Goal: Task Accomplishment & Management: Use online tool/utility

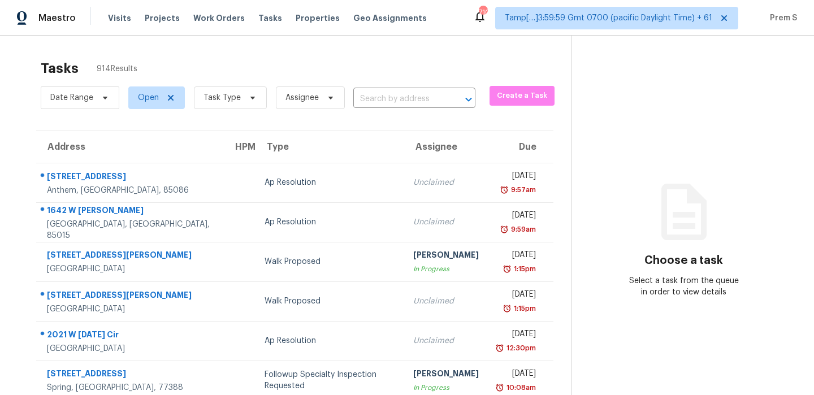
click at [388, 108] on div "Date Range Open Task Type Assignee ​" at bounding box center [258, 97] width 435 height 29
click at [396, 101] on input "text" at bounding box center [398, 99] width 90 height 18
paste input "[STREET_ADDRESS]"
type input "[STREET_ADDRESS]"
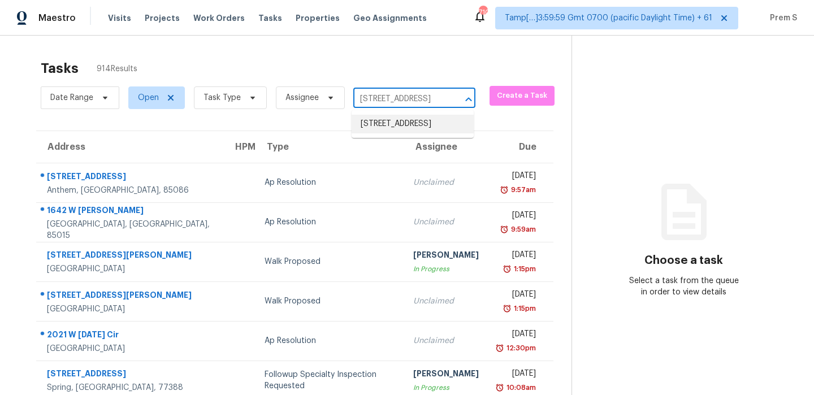
click at [394, 124] on li "19817 Isle Of Glass St, Pflugerville, TX 78660" at bounding box center [413, 124] width 122 height 19
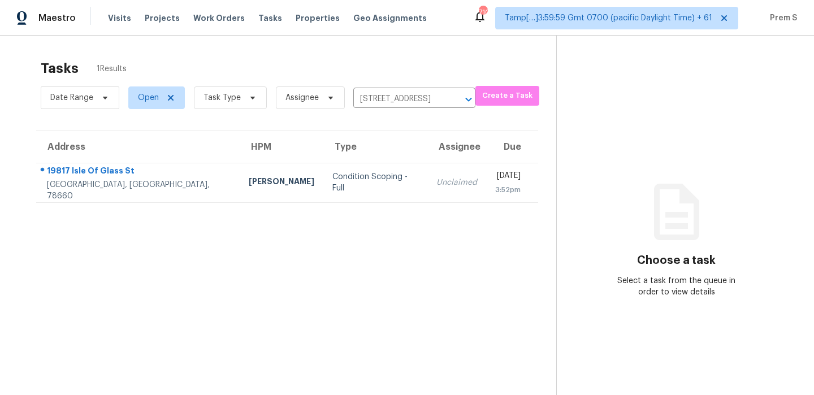
click at [436, 184] on div "Unclaimed" at bounding box center [456, 182] width 41 height 11
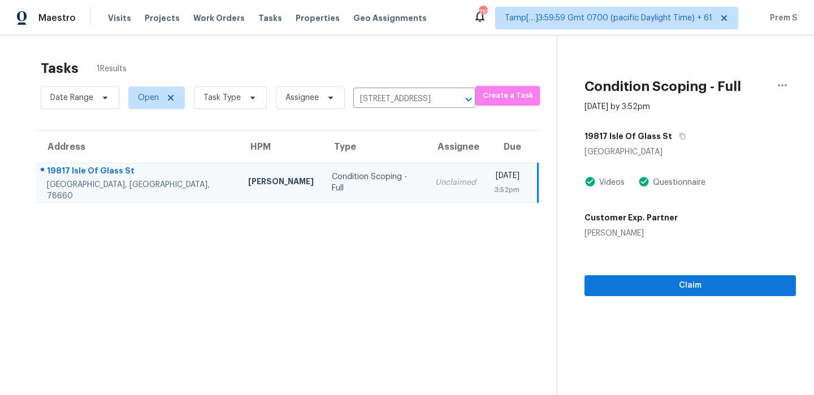
scroll to position [36, 0]
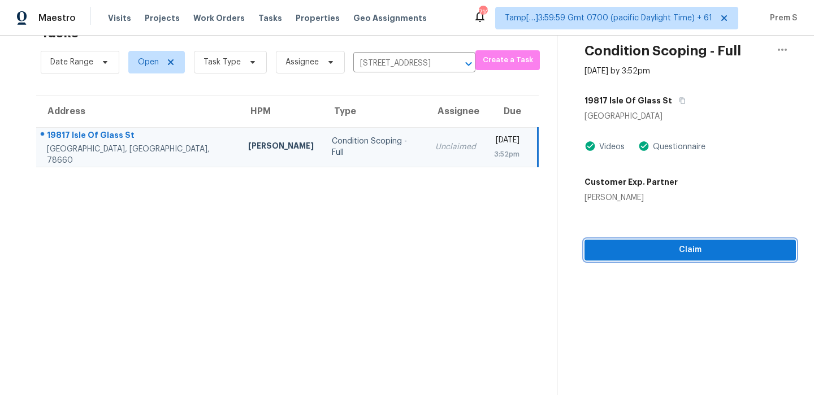
click at [708, 252] on span "Claim" at bounding box center [689, 250] width 193 height 14
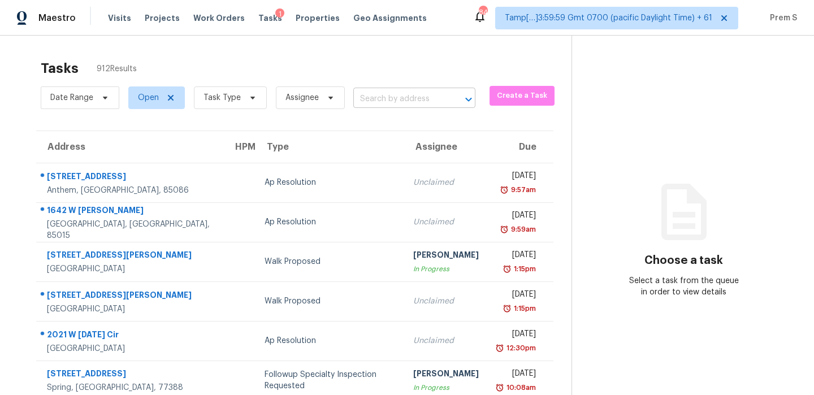
click at [410, 96] on input "text" at bounding box center [398, 99] width 90 height 18
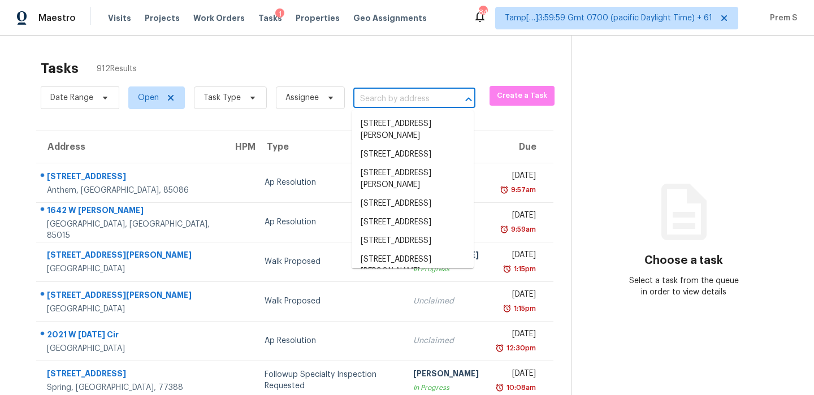
paste input "13832 Orange Sunset Dr Unit 102, Tampa, FL 33618"
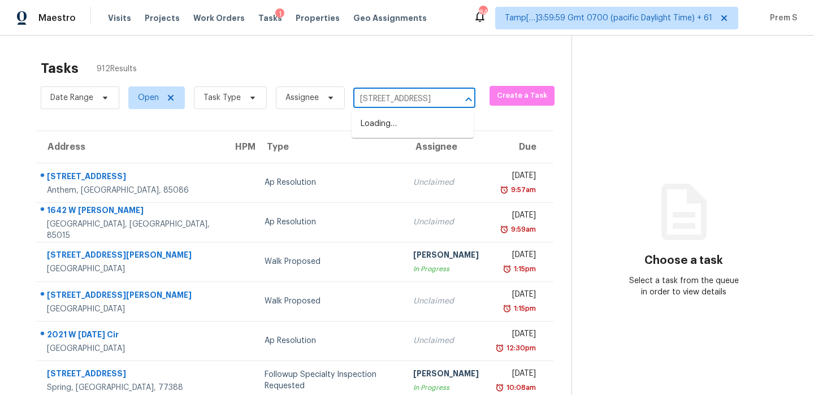
scroll to position [0, 105]
type input "13832 Orange Sunset Dr Unit 102, Tampa, FL 33618"
click at [387, 102] on input "text" at bounding box center [398, 99] width 90 height 18
paste input "13832 Orange Sunset Dr Unit 102, Tampa, FL 33618"
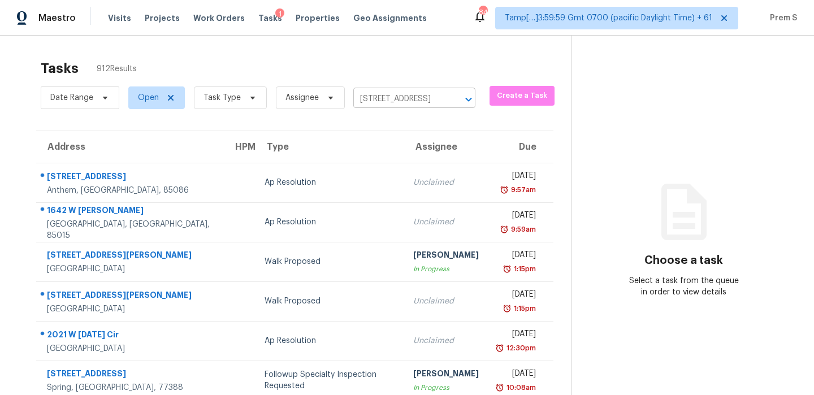
scroll to position [0, 105]
drag, startPoint x: 364, startPoint y: 99, endPoint x: 470, endPoint y: 99, distance: 105.7
click at [470, 99] on div "13832 Orange Sunset Dr Unit 102, Tampa, FL 33618 ​" at bounding box center [414, 99] width 122 height 18
type input "13832 Orange Su"
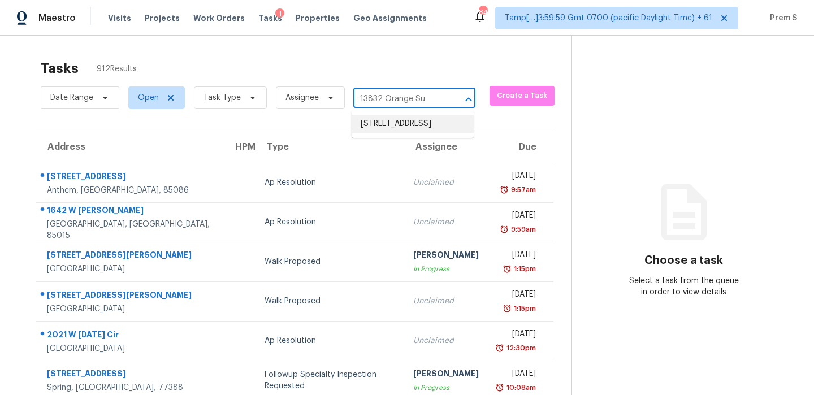
click at [433, 128] on li "13832 Orange Sunset Dr Unit 102, Tampa, FL 33618" at bounding box center [413, 124] width 122 height 19
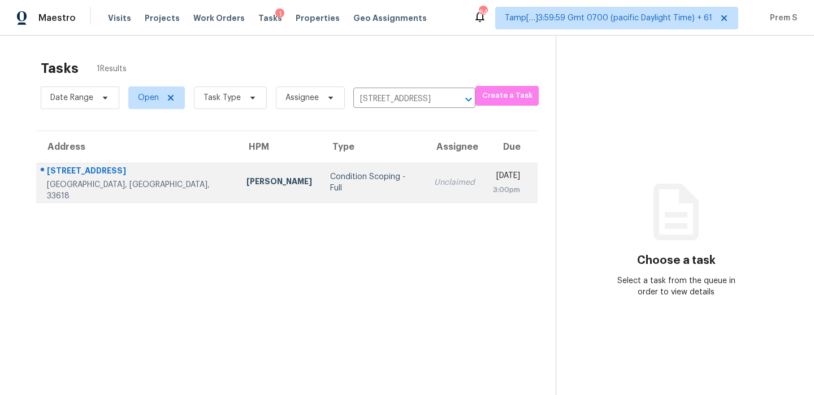
click at [484, 188] on td "Tue, Aug 26th 2025 3:00pm" at bounding box center [511, 183] width 54 height 40
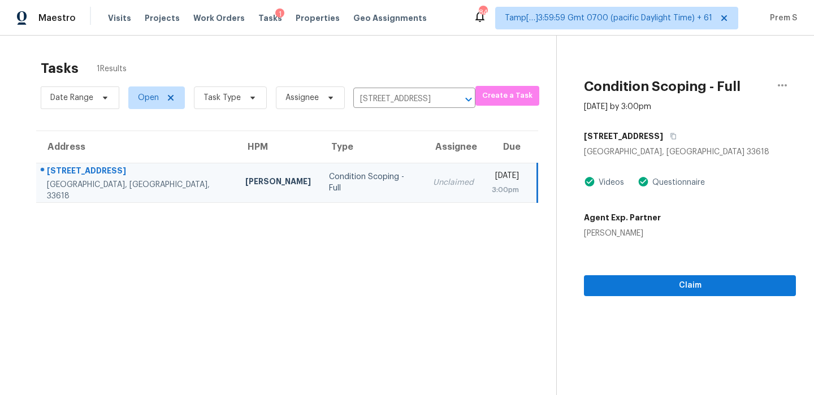
scroll to position [36, 0]
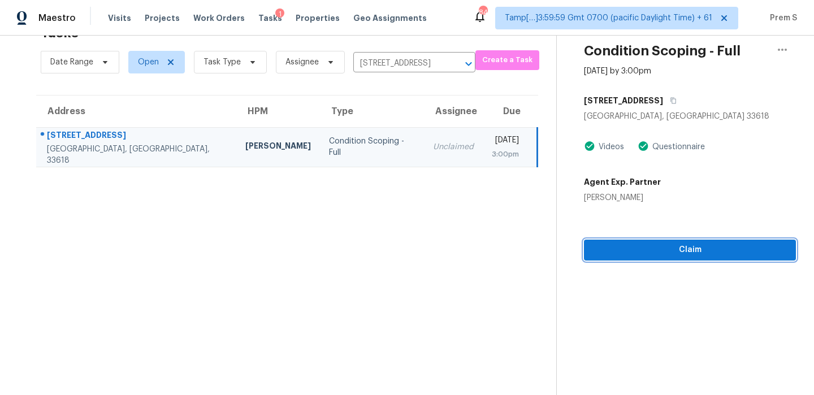
click at [680, 246] on span "Claim" at bounding box center [690, 250] width 194 height 14
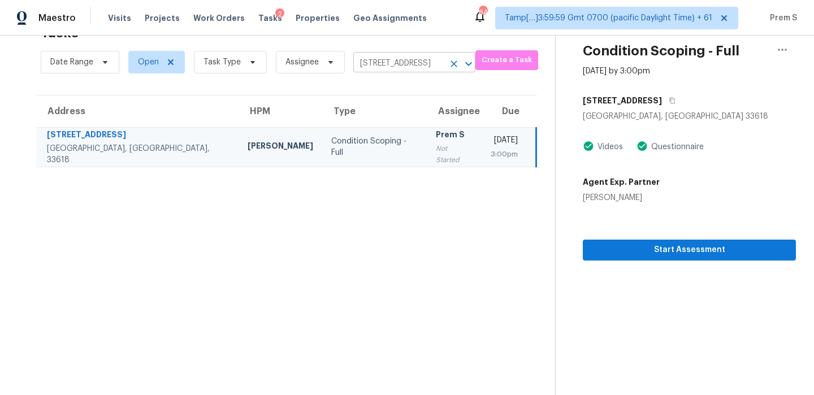
click at [449, 67] on icon "Clear" at bounding box center [453, 63] width 11 height 11
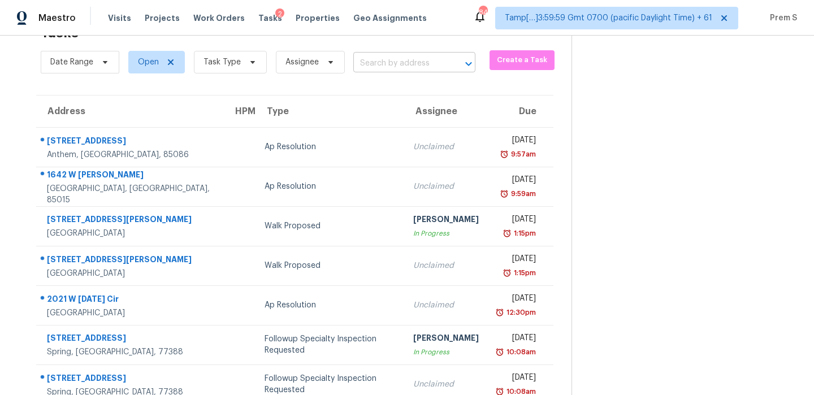
click at [413, 68] on input "text" at bounding box center [398, 64] width 90 height 18
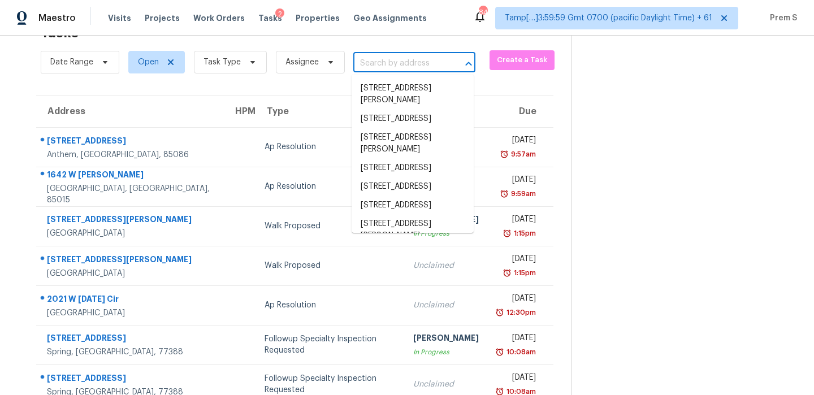
click at [413, 68] on input "text" at bounding box center [398, 64] width 90 height 18
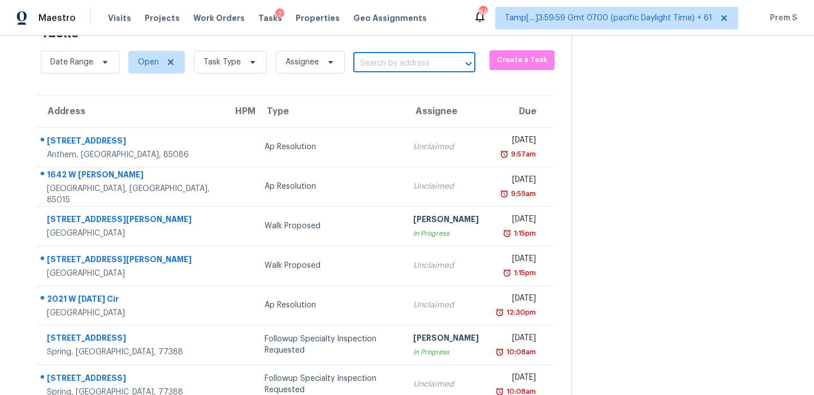
paste input "8025 Greenside Ct, Charlotte, NC 28277"
type input "8025 Greenside Ct, Charlotte, NC 28277"
click at [413, 85] on li "8025 Greenside Ct, Charlotte, NC 28277" at bounding box center [413, 88] width 122 height 19
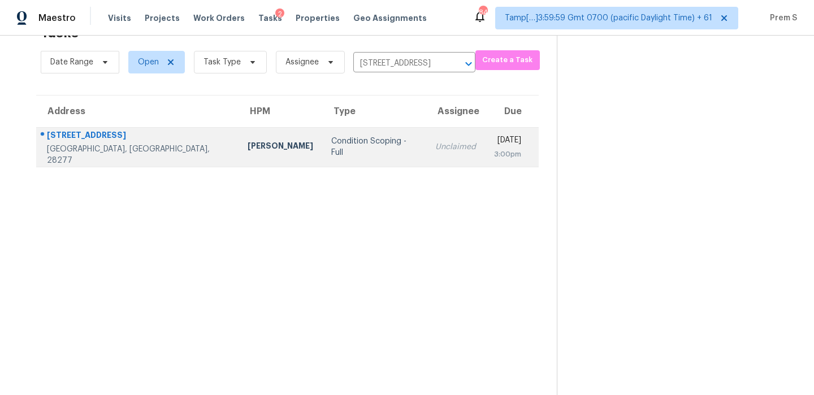
click at [426, 155] on td "Unclaimed" at bounding box center [455, 147] width 59 height 40
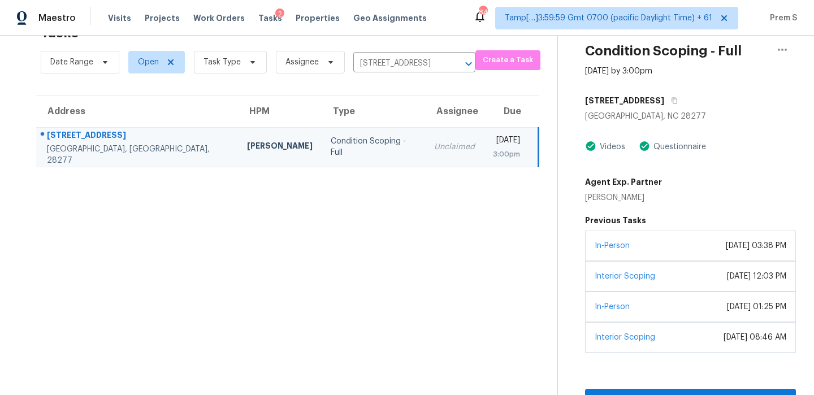
scroll to position [50, 0]
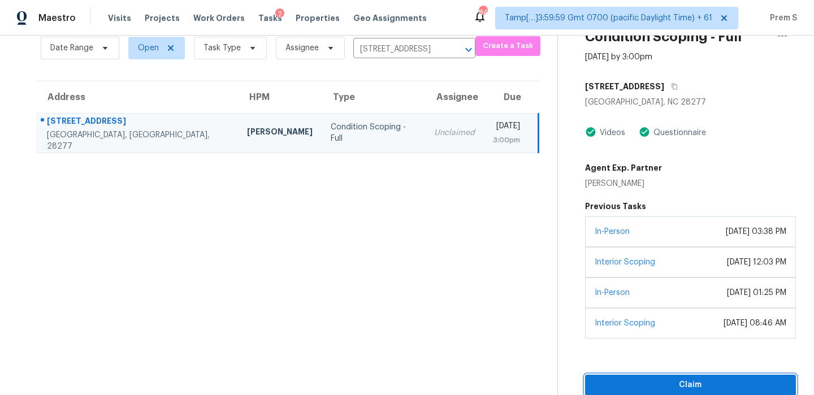
click at [638, 383] on span "Claim" at bounding box center [690, 385] width 193 height 14
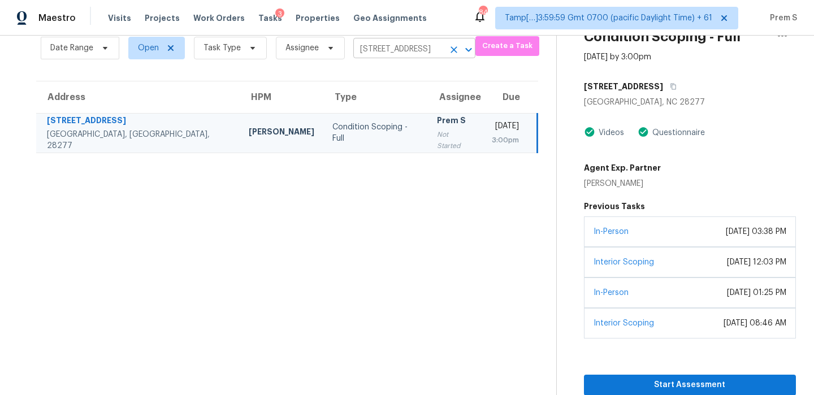
click at [454, 50] on icon "Clear" at bounding box center [453, 49] width 11 height 11
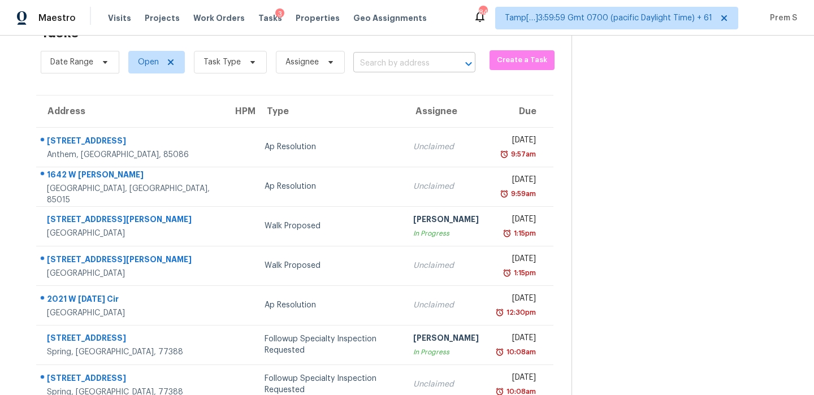
click at [434, 67] on input "text" at bounding box center [398, 64] width 90 height 18
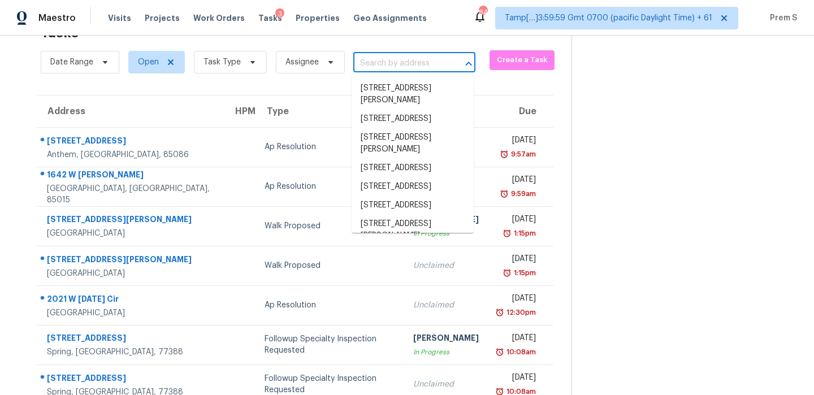
paste input "1000 Jefferson Walk Cir Jefferson, GA, 30549"
type input "1000 Jefferson Walk Cir Jefferson, GA, 30549"
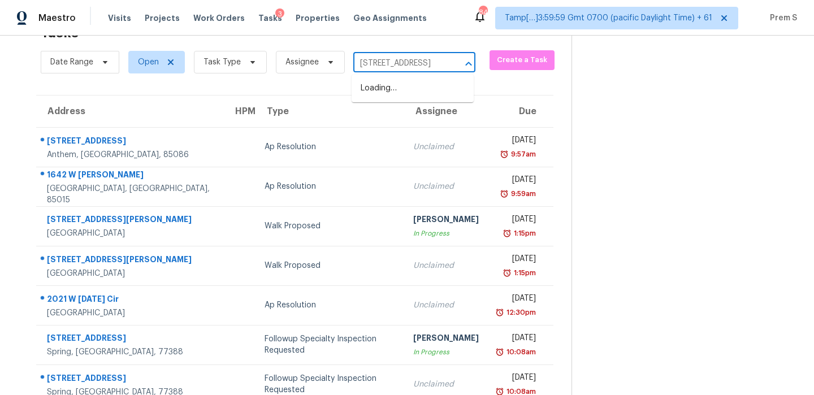
scroll to position [0, 83]
click at [417, 98] on li "1000 Jefferson Walk Cir, Jefferson, GA 30549" at bounding box center [413, 88] width 122 height 19
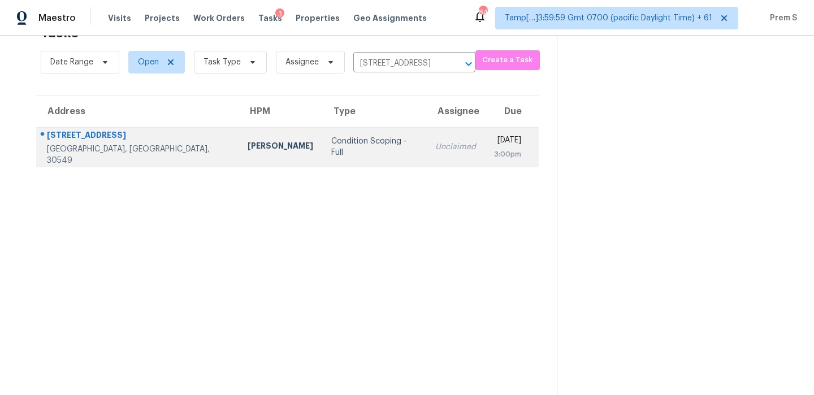
click at [426, 157] on td "Unclaimed" at bounding box center [455, 147] width 59 height 40
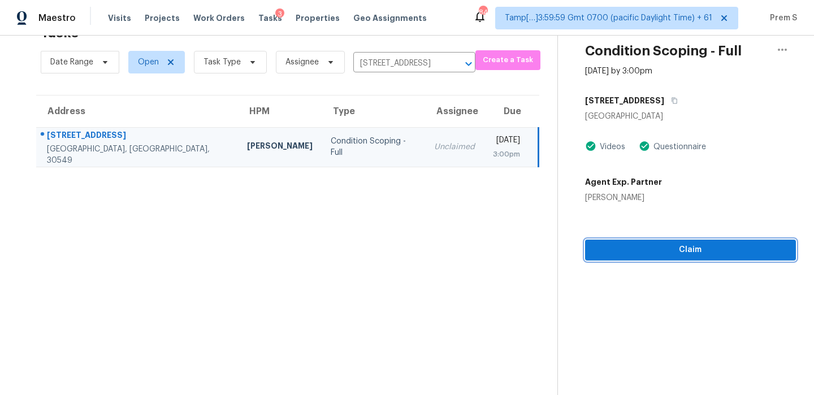
click at [677, 253] on span "Claim" at bounding box center [690, 250] width 193 height 14
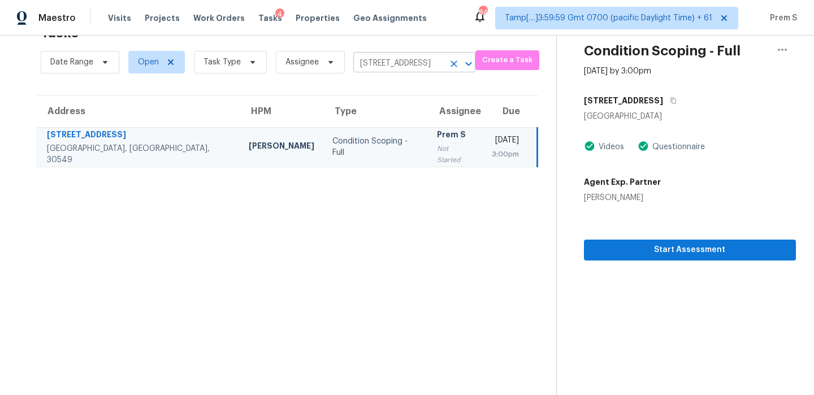
click at [448, 67] on icon "Clear" at bounding box center [453, 63] width 11 height 11
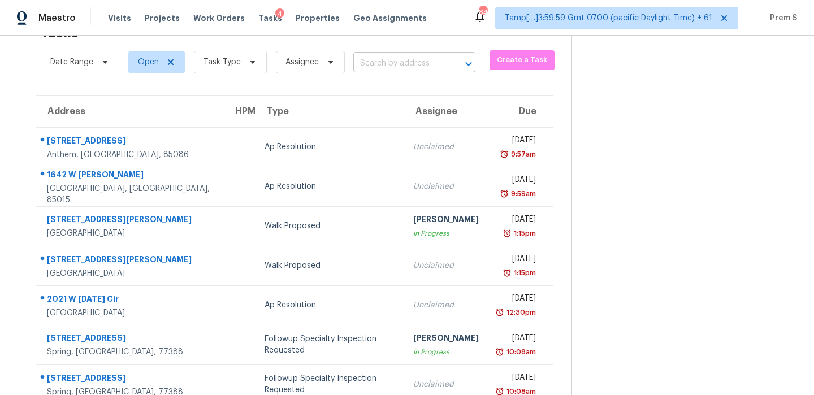
click at [424, 67] on input "text" at bounding box center [398, 64] width 90 height 18
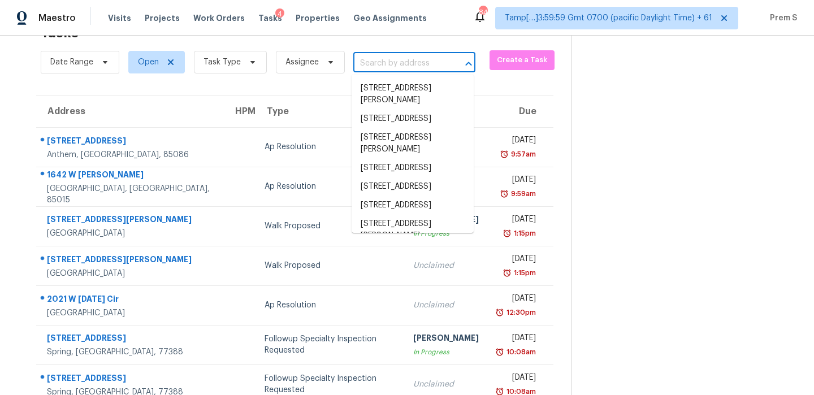
paste input "1086 W Desert Aster Rd San Tan Valley, AZ, 85143"
type input "1086 W Desert Aster Rd San Tan Valley, AZ, 85143"
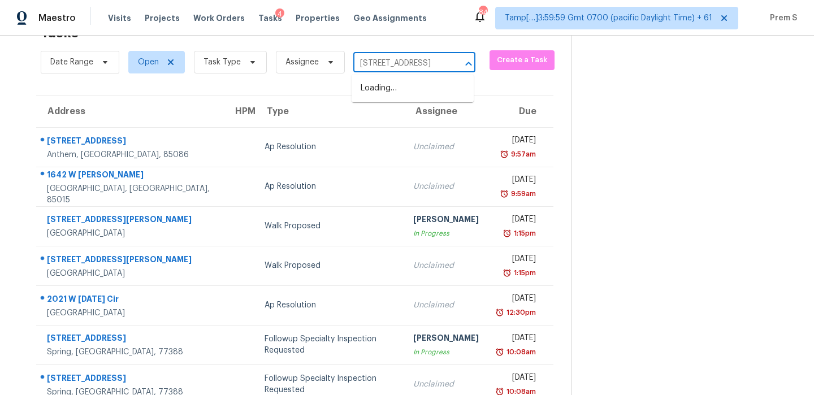
scroll to position [0, 99]
click at [407, 86] on li "1086 W Desert Aster Rd, San Tan Valley, AZ 85143" at bounding box center [413, 88] width 122 height 19
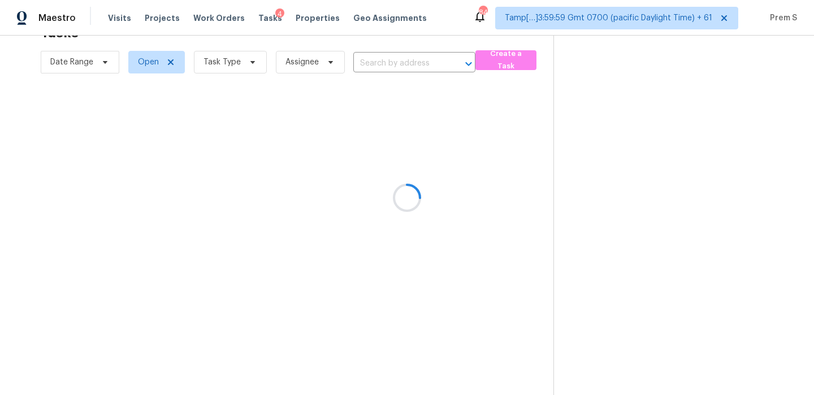
type input "1086 W Desert Aster Rd, San Tan Valley, AZ 85143"
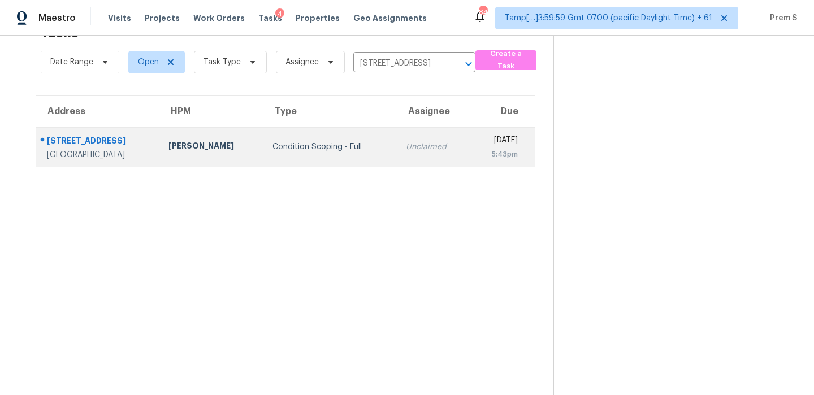
click at [406, 150] on div "Unclaimed" at bounding box center [433, 146] width 55 height 11
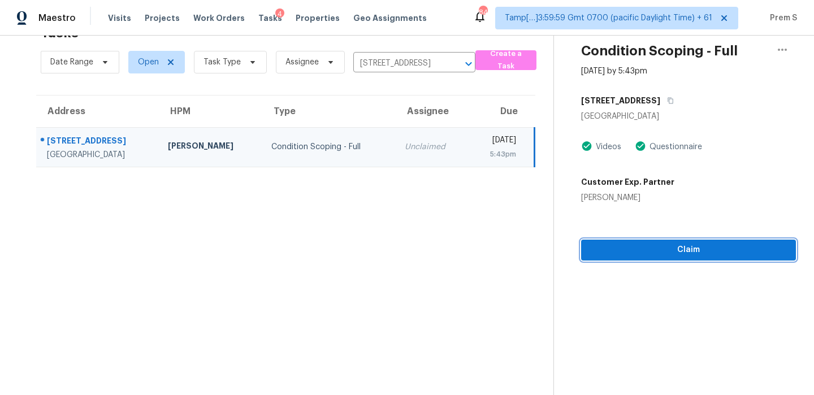
click at [677, 248] on span "Claim" at bounding box center [688, 250] width 197 height 14
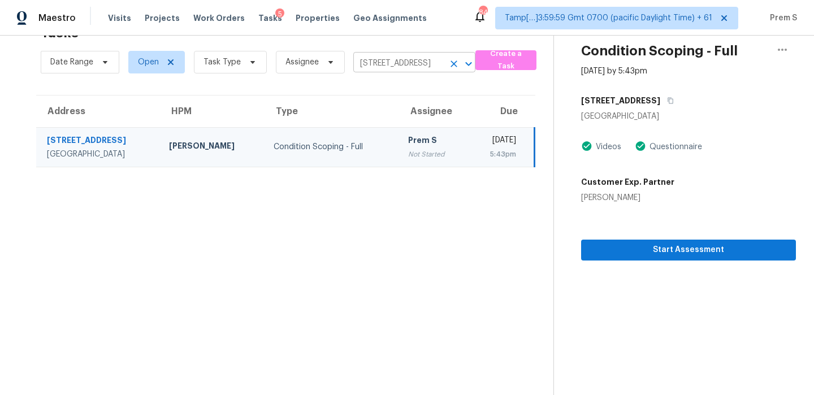
click at [452, 63] on icon "Clear" at bounding box center [453, 63] width 7 height 7
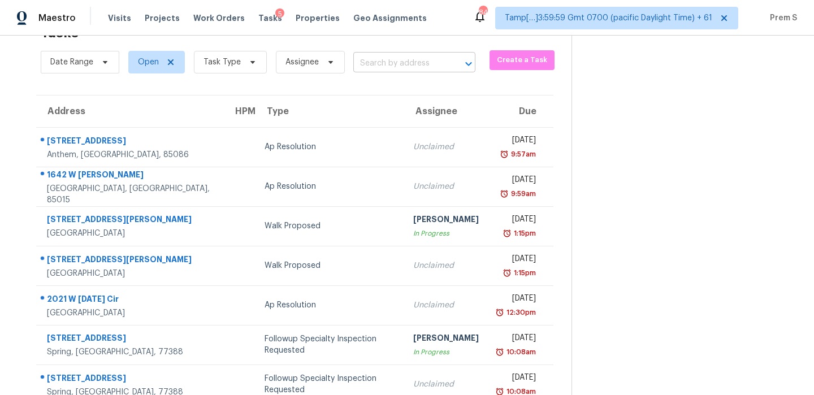
click at [414, 68] on input "text" at bounding box center [398, 64] width 90 height 18
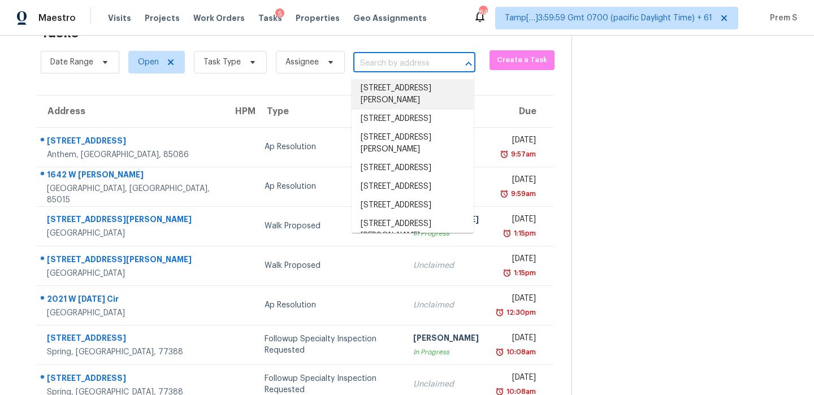
paste input "2893 Lera Jones Dr, Antioch, TN 37013"
type input "2893 Lera Jones Dr, Antioch, TN 37013"
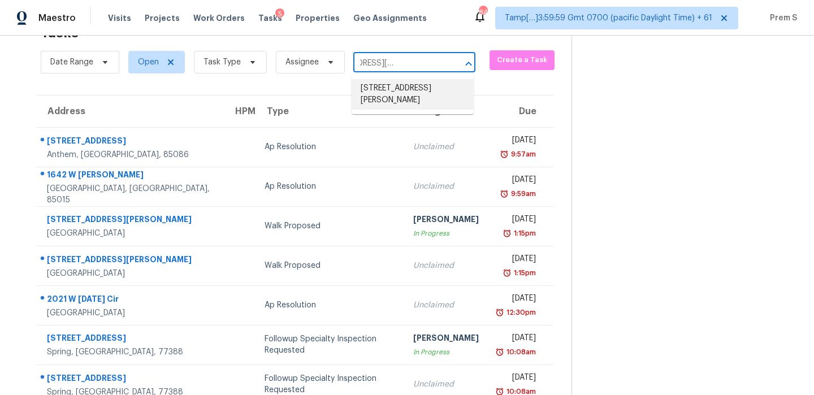
click at [427, 83] on li "2893 Lera Jones Dr, Antioch, TN 37013" at bounding box center [413, 94] width 122 height 31
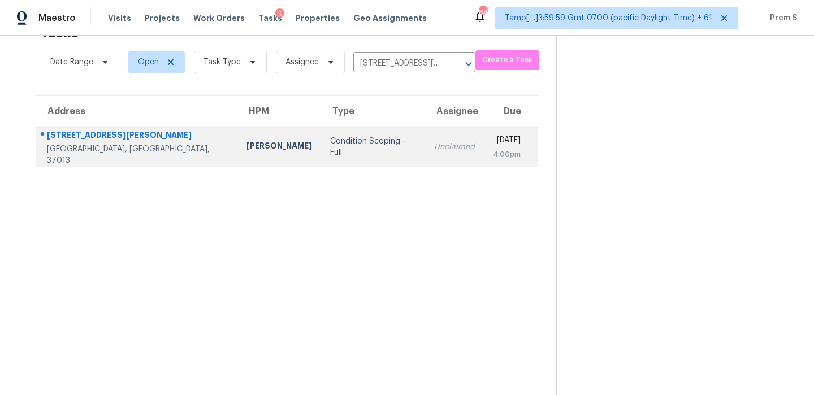
click at [493, 155] on div "4:00pm" at bounding box center [507, 154] width 28 height 11
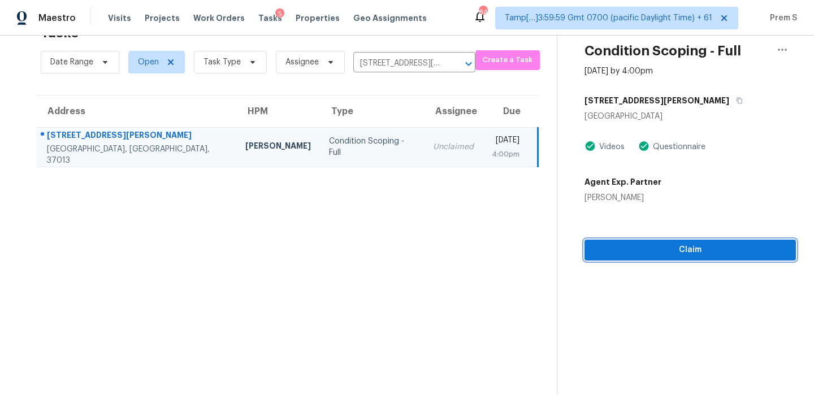
click at [711, 253] on span "Claim" at bounding box center [689, 250] width 193 height 14
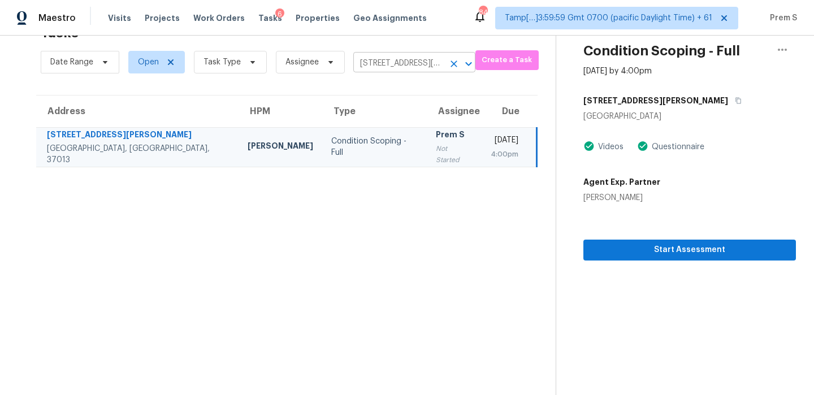
click at [453, 62] on icon "Clear" at bounding box center [453, 63] width 7 height 7
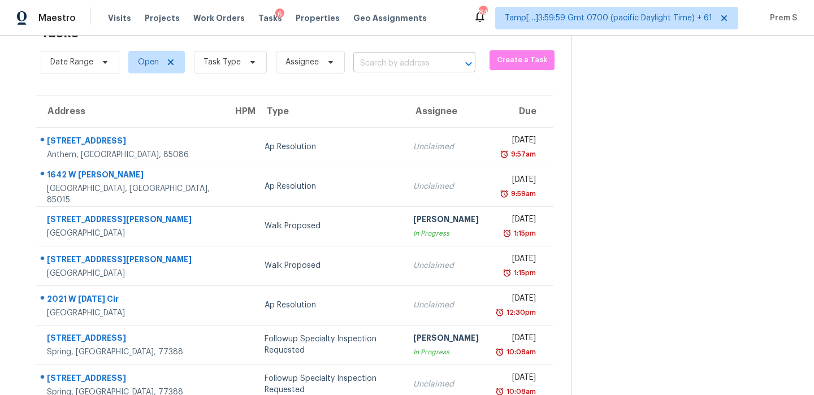
click at [380, 60] on input "text" at bounding box center [398, 64] width 90 height 18
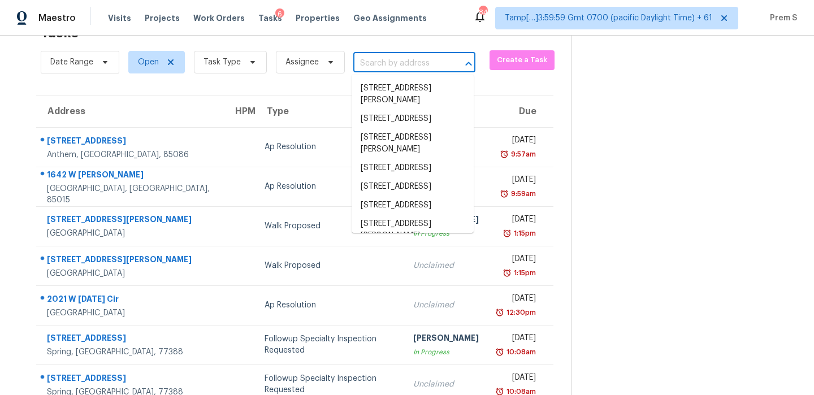
paste input "19817 Isle Of Glass St Pflugerville, TX, 78660"
type input "19817 Isle Of Glass St Pflugerville, TX, 78660"
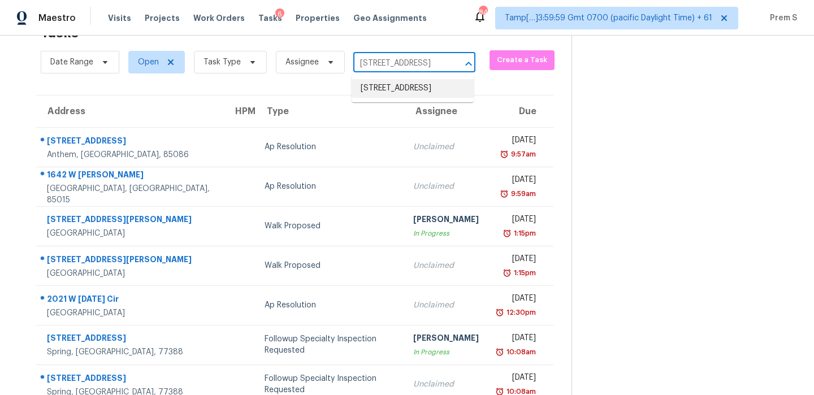
click at [386, 85] on li "19817 Isle Of Glass St, Pflugerville, TX 78660" at bounding box center [413, 88] width 122 height 19
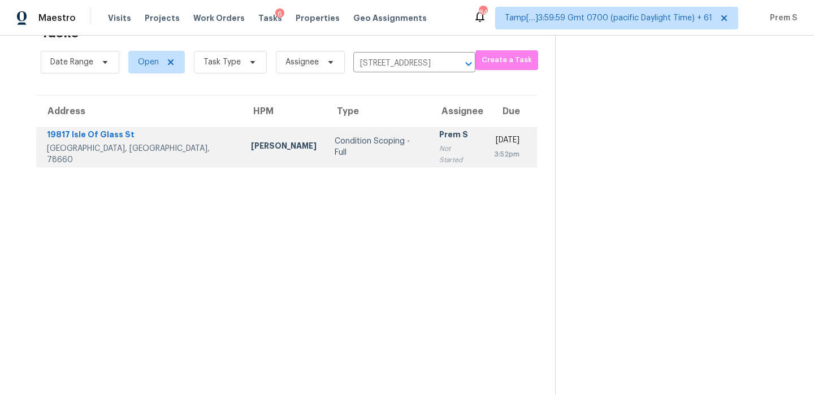
click at [439, 137] on div "Prem S" at bounding box center [457, 136] width 37 height 14
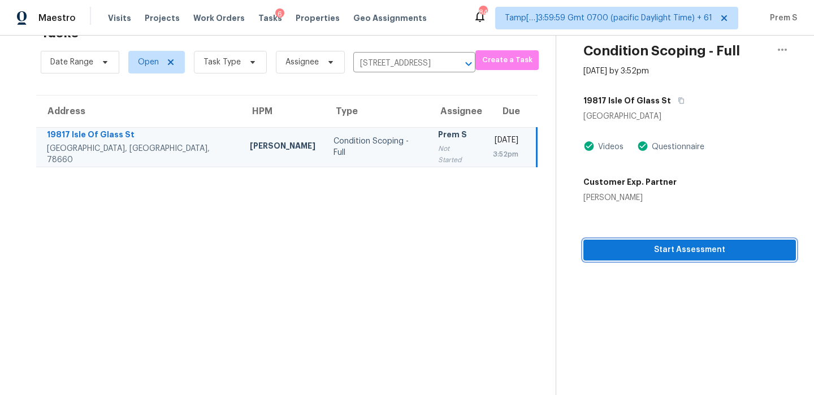
click at [642, 252] on span "Start Assessment" at bounding box center [689, 250] width 194 height 14
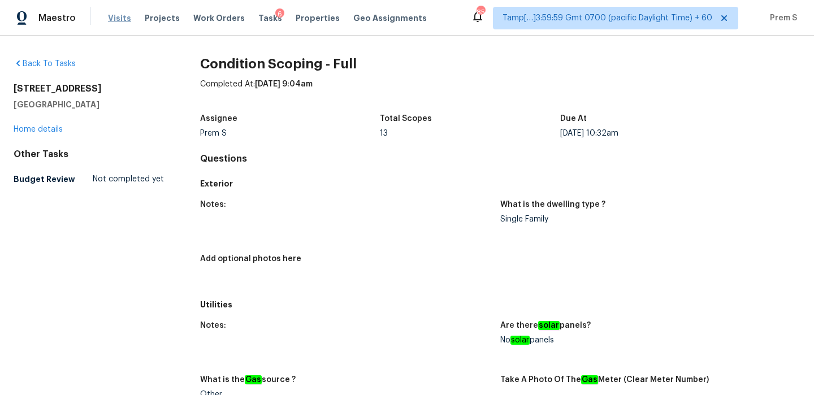
click at [109, 21] on span "Visits" at bounding box center [119, 17] width 23 height 11
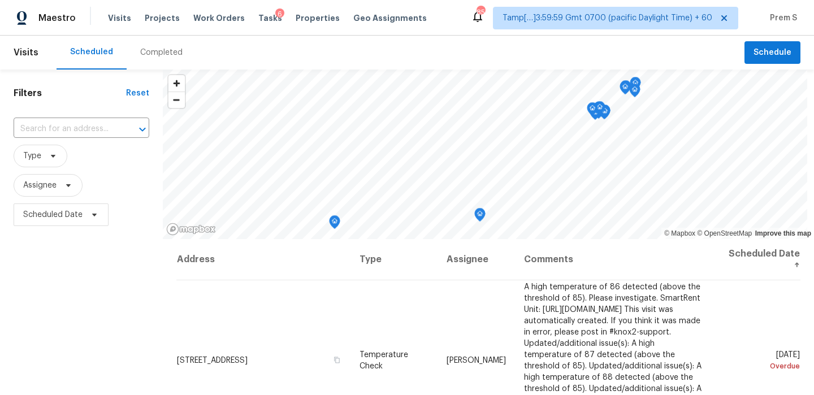
click at [155, 54] on div "Completed" at bounding box center [161, 52] width 42 height 11
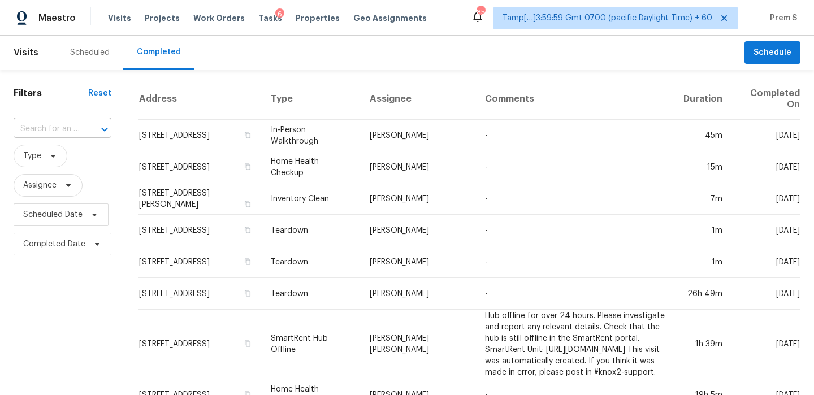
click at [64, 129] on input "text" at bounding box center [47, 129] width 66 height 18
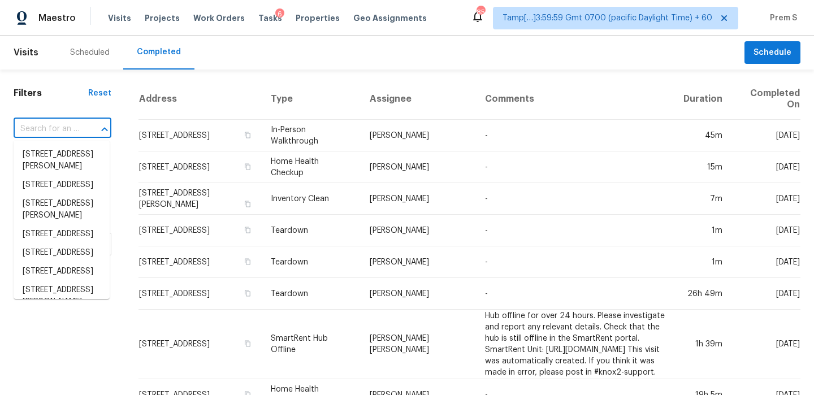
paste input "201 W Wyatts Pond Ln, Cary, NC 27513"
type input "201 W Wyatts Pond Ln, Cary, NC 27513"
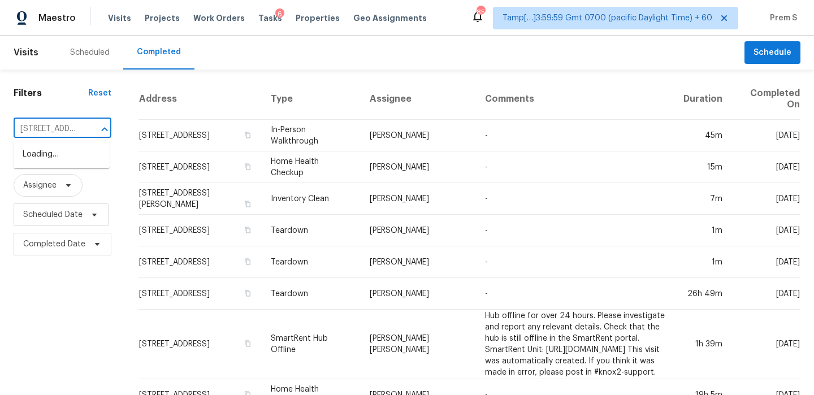
scroll to position [0, 84]
click at [63, 158] on li "201 W Wyatts Pond Ln, Cary, NC 27513" at bounding box center [62, 154] width 96 height 19
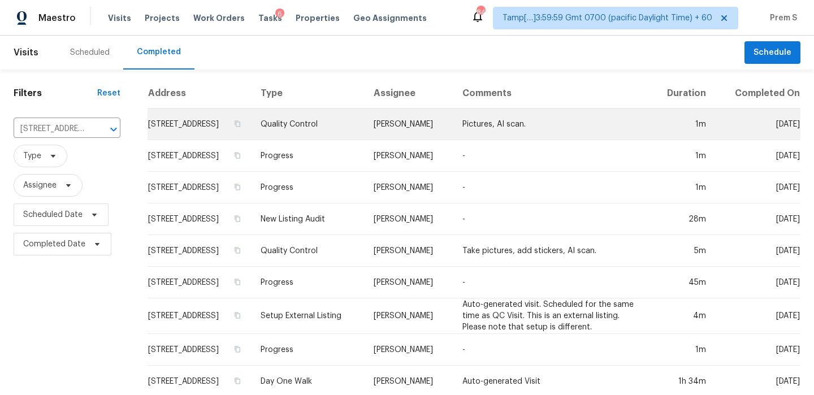
click at [206, 133] on td "201 W Wyatts Pond Ln, Cary, NC 27513" at bounding box center [199, 125] width 103 height 32
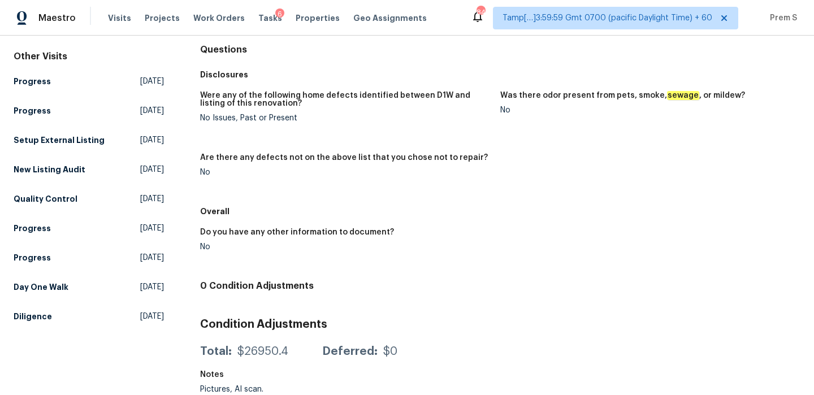
scroll to position [114, 0]
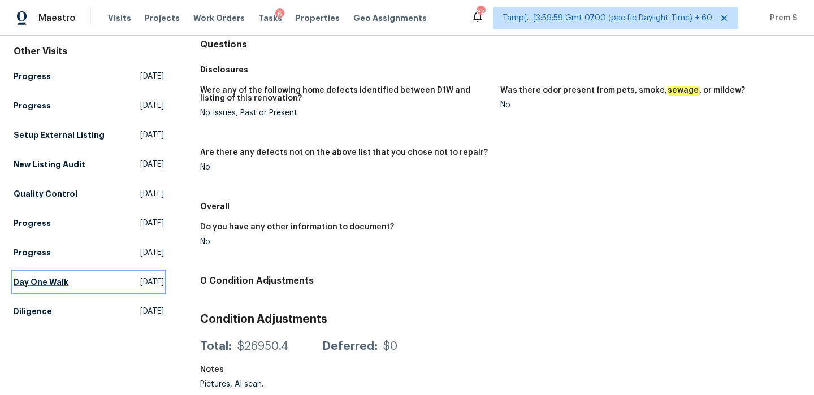
click at [59, 276] on h5 "Day One Walk" at bounding box center [41, 281] width 55 height 11
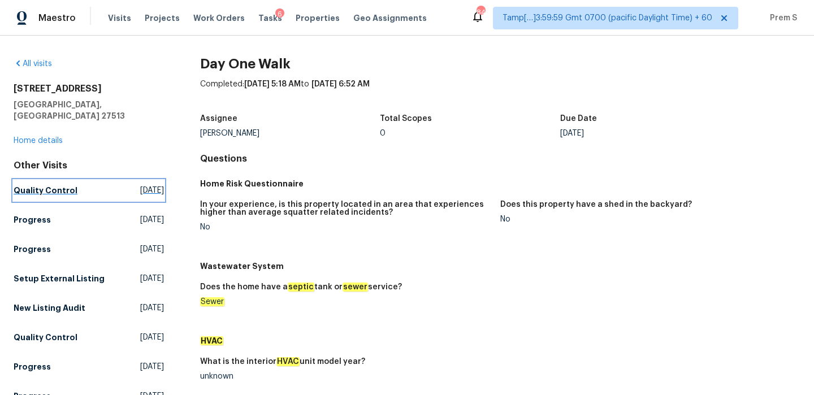
click at [59, 185] on h5 "Quality Control" at bounding box center [46, 190] width 64 height 11
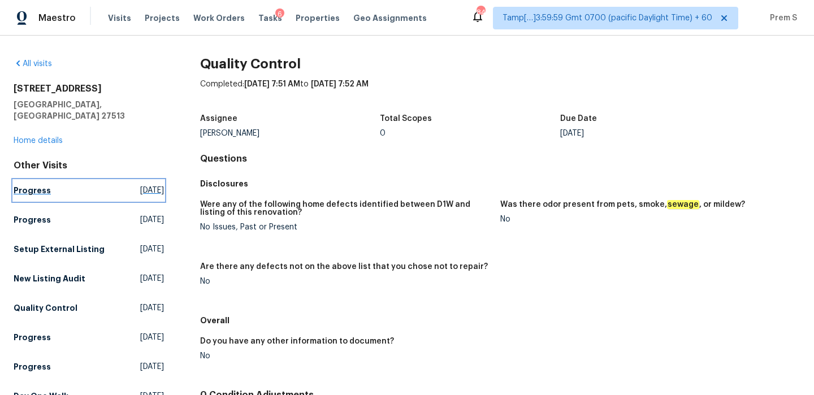
click at [25, 185] on h5 "Progress" at bounding box center [32, 190] width 37 height 11
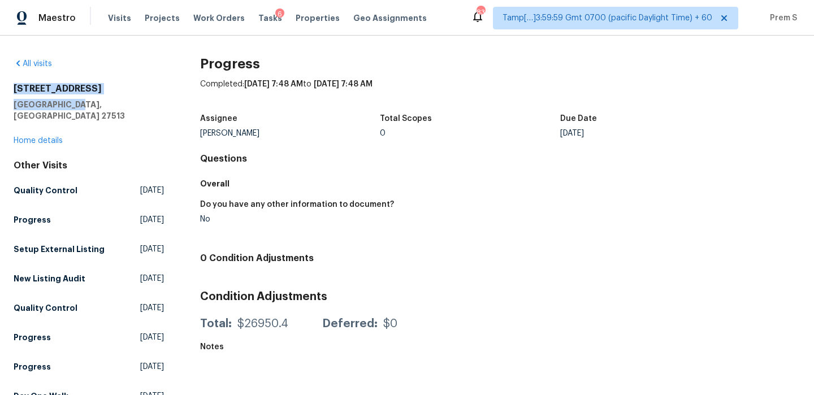
drag, startPoint x: 79, startPoint y: 102, endPoint x: 12, endPoint y: 84, distance: 69.0
click at [12, 84] on div "All visits 201 W Wyatts Pond Ln Cary, NC 27513 Home details Other Visits Qualit…" at bounding box center [407, 215] width 814 height 359
copy div "201 W Wyatts Pond Ln Cary, NC 27513"
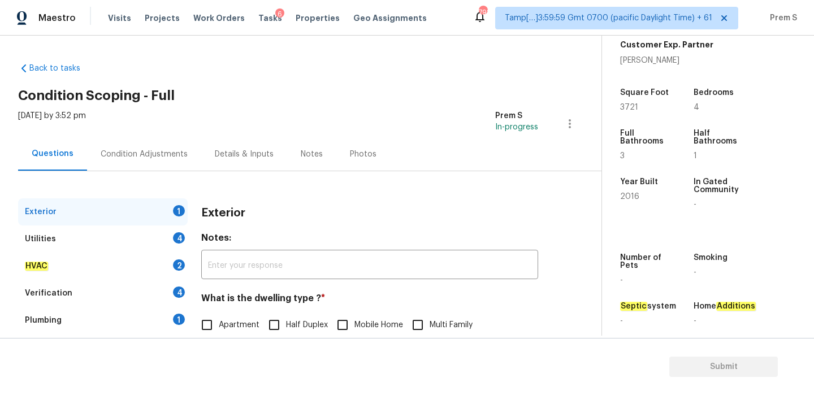
scroll to position [131, 0]
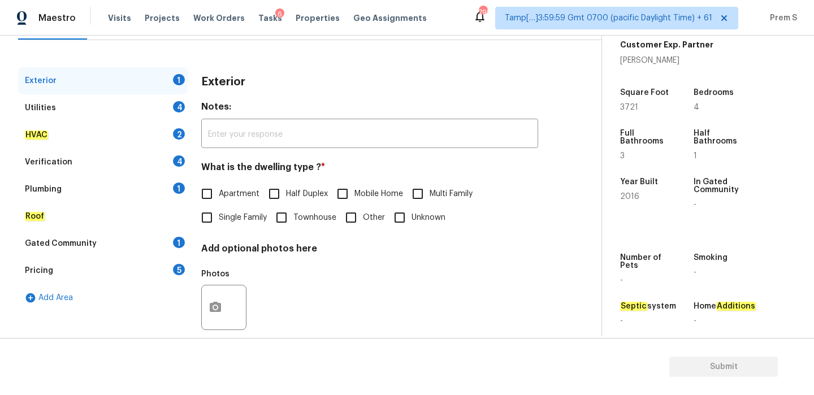
click at [216, 228] on input "Single Family" at bounding box center [207, 218] width 24 height 24
checkbox input "true"
click at [183, 110] on div "4" at bounding box center [179, 106] width 12 height 11
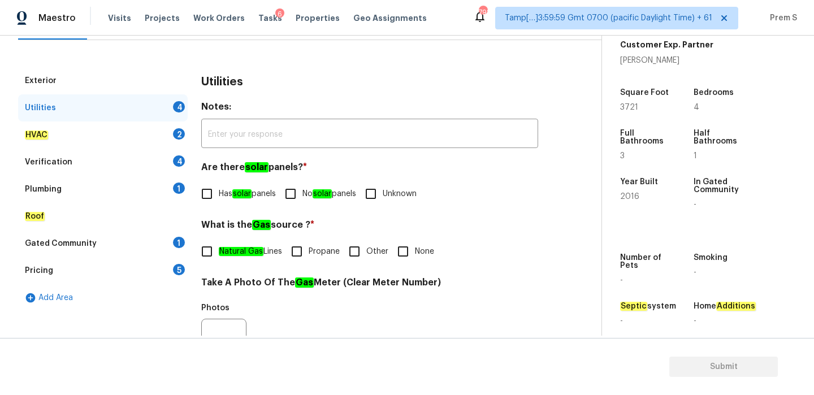
click at [300, 189] on input "No solar panels" at bounding box center [291, 194] width 24 height 24
checkbox input "true"
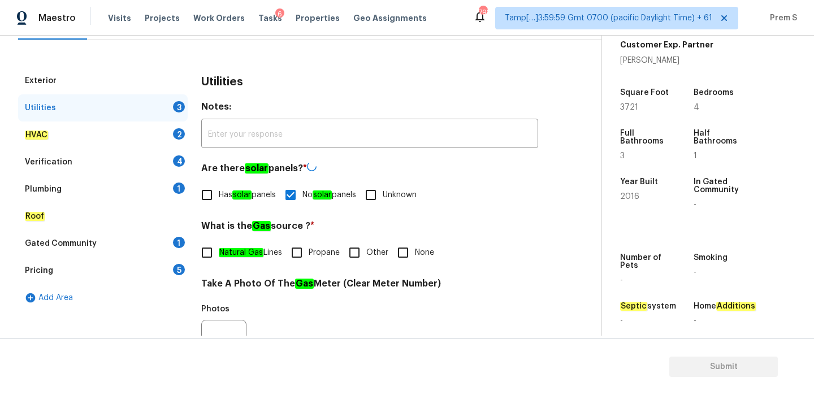
click at [230, 196] on span "Has solar panels" at bounding box center [247, 195] width 57 height 12
click at [219, 196] on input "Has solar panels" at bounding box center [207, 195] width 24 height 24
checkbox input "true"
checkbox input "false"
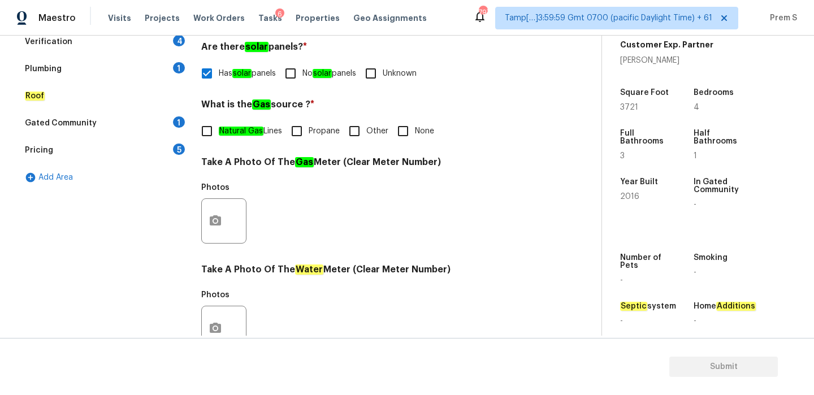
click at [206, 125] on input "Natural Gas Lines" at bounding box center [207, 131] width 24 height 24
checkbox input "true"
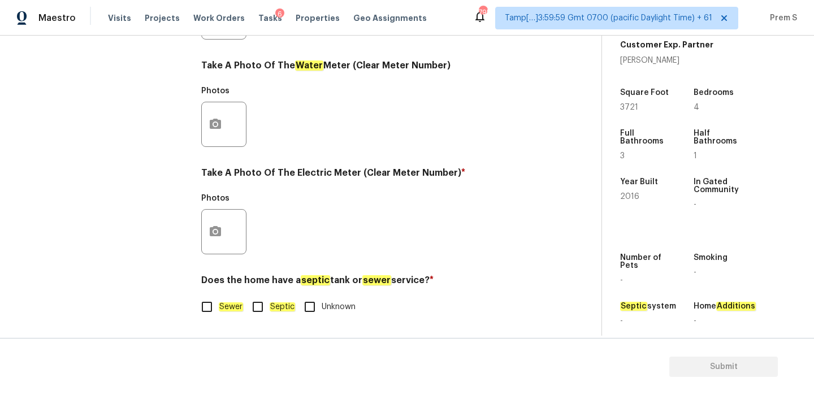
click at [202, 305] on input "Sewer" at bounding box center [207, 307] width 24 height 24
checkbox input "true"
click at [223, 227] on button "button" at bounding box center [215, 232] width 27 height 44
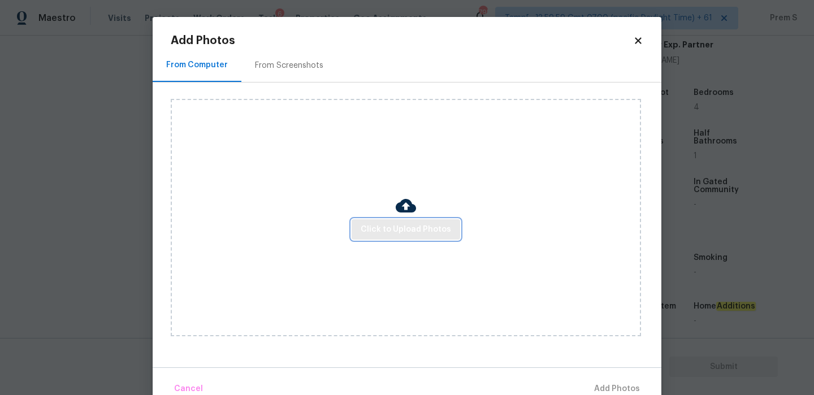
click at [379, 235] on span "Click to Upload Photos" at bounding box center [406, 230] width 90 height 14
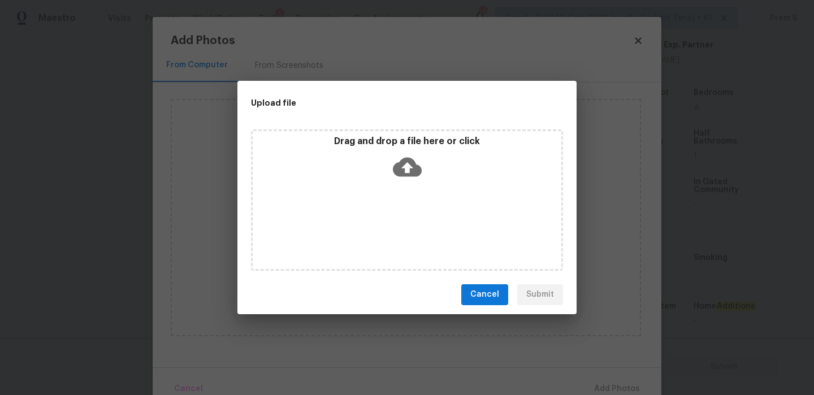
click at [408, 167] on icon at bounding box center [407, 167] width 29 height 29
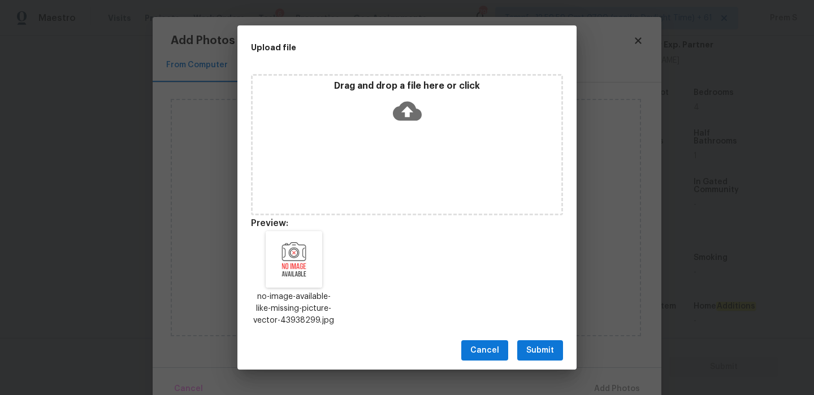
click at [531, 358] on button "Submit" at bounding box center [540, 350] width 46 height 21
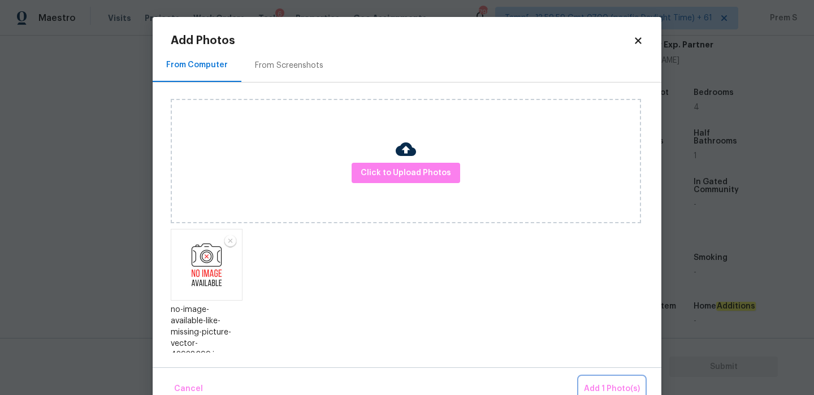
click at [613, 385] on span "Add 1 Photo(s)" at bounding box center [612, 389] width 56 height 14
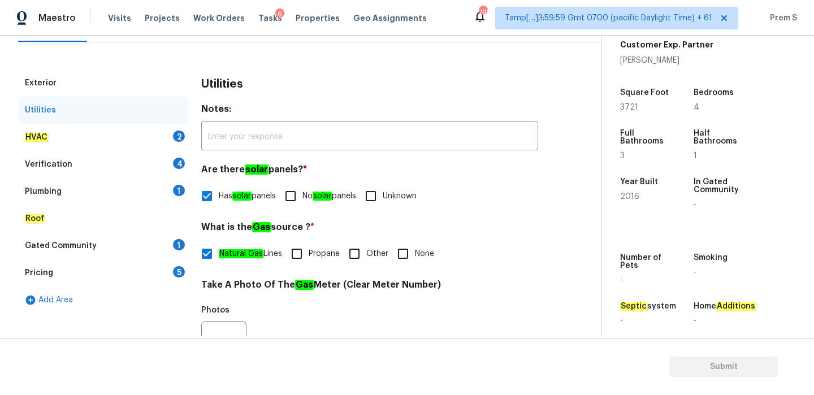
scroll to position [169, 0]
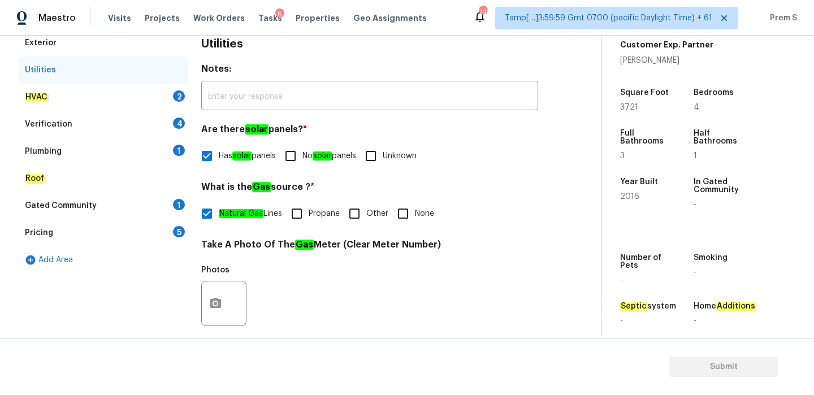
click at [172, 99] on div "HVAC 2" at bounding box center [103, 97] width 170 height 27
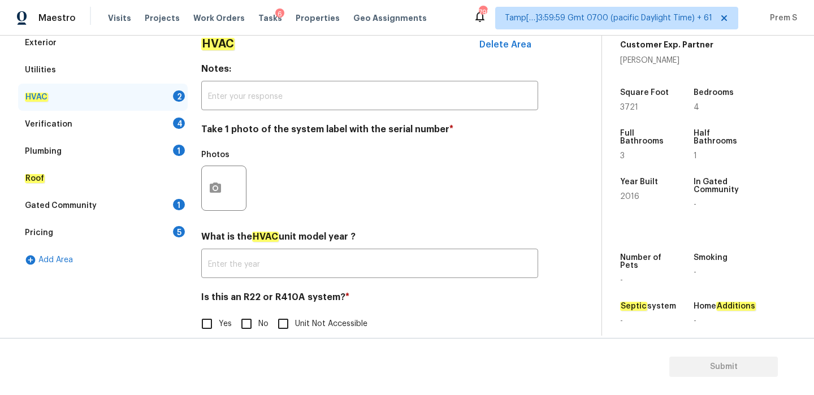
click at [252, 325] on input "No" at bounding box center [247, 324] width 24 height 24
checkbox input "true"
click at [222, 200] on button "button" at bounding box center [215, 188] width 27 height 44
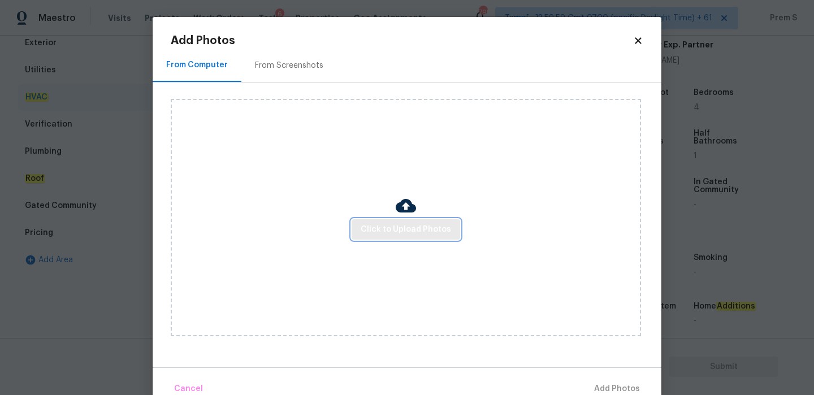
click at [395, 231] on span "Click to Upload Photos" at bounding box center [406, 230] width 90 height 14
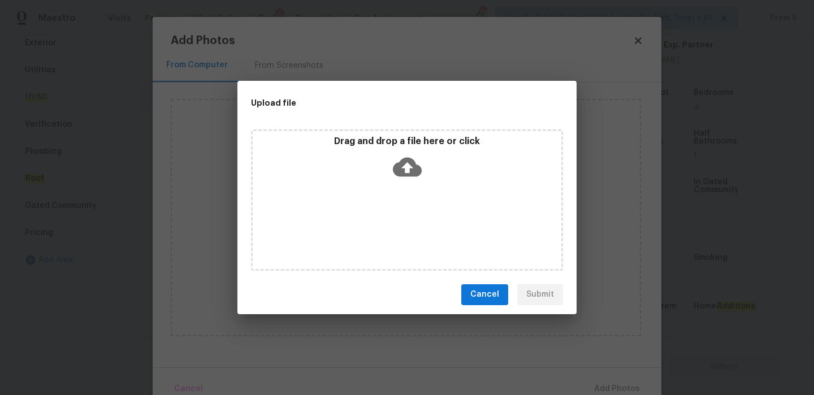
click at [411, 162] on icon at bounding box center [407, 166] width 29 height 19
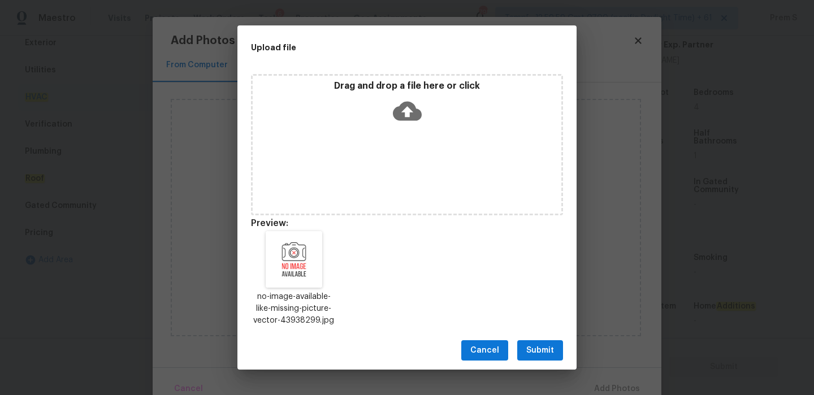
click at [549, 358] on button "Submit" at bounding box center [540, 350] width 46 height 21
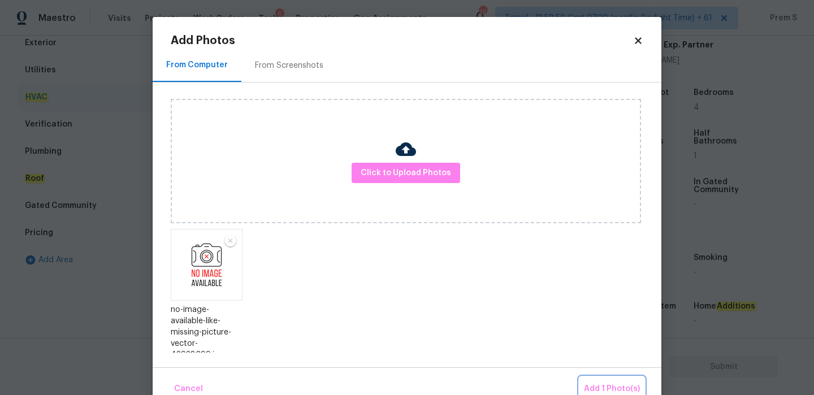
click at [623, 386] on span "Add 1 Photo(s)" at bounding box center [612, 389] width 56 height 14
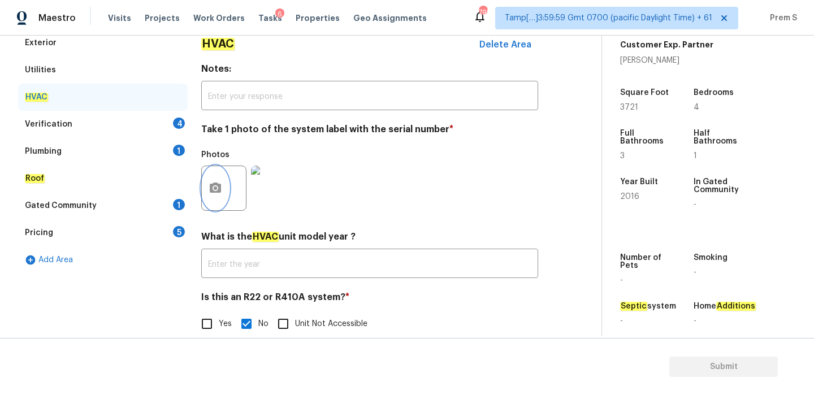
scroll to position [187, 0]
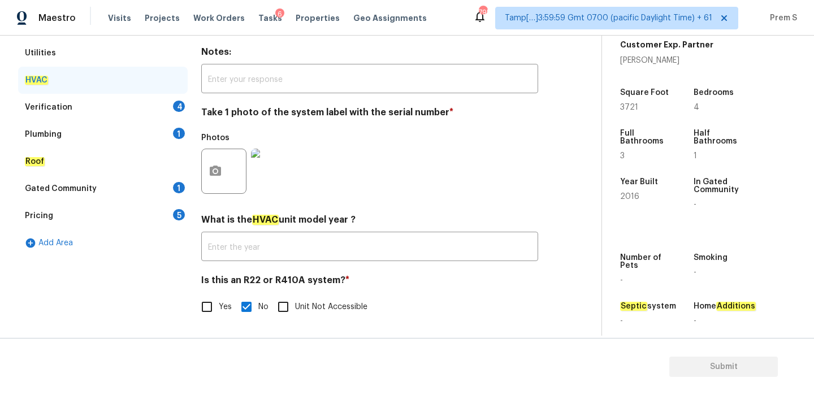
click at [168, 103] on div "Verification 4" at bounding box center [103, 107] width 170 height 27
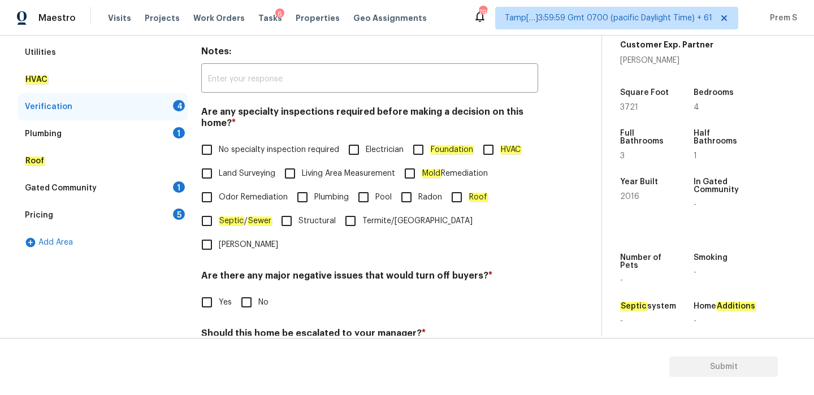
click at [233, 138] on label "No specialty inspection required" at bounding box center [267, 150] width 144 height 24
click at [219, 138] on input "No specialty inspection required" at bounding box center [207, 150] width 24 height 24
checkbox input "true"
click at [254, 291] on input "No" at bounding box center [247, 303] width 24 height 24
checkbox input "true"
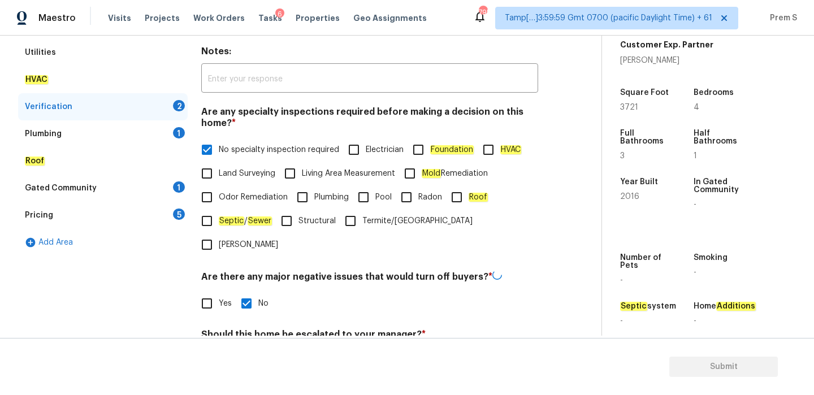
scroll to position [285, 0]
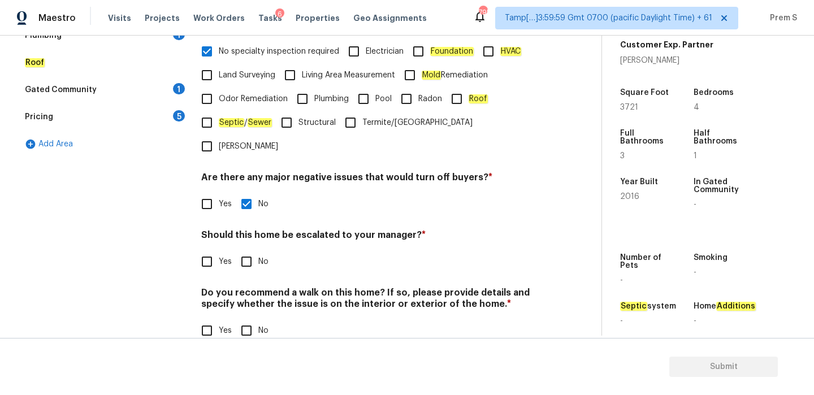
click at [246, 250] on input "No" at bounding box center [247, 262] width 24 height 24
checkbox input "true"
click at [248, 319] on input "No" at bounding box center [247, 331] width 24 height 24
checkbox input "true"
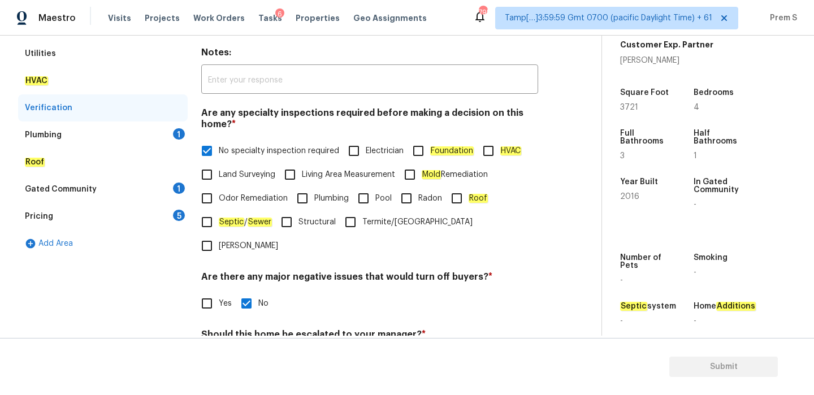
click at [157, 128] on div "Plumbing 1" at bounding box center [103, 135] width 170 height 27
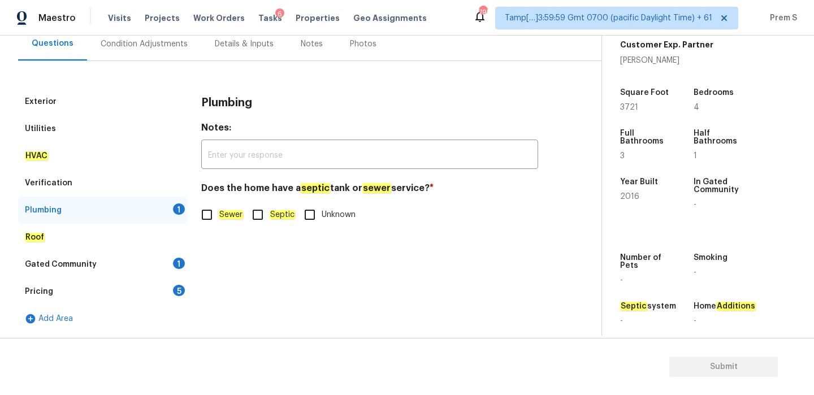
click at [209, 215] on input "Sewer" at bounding box center [207, 215] width 24 height 24
checkbox input "true"
click at [173, 262] on div "1" at bounding box center [179, 263] width 12 height 11
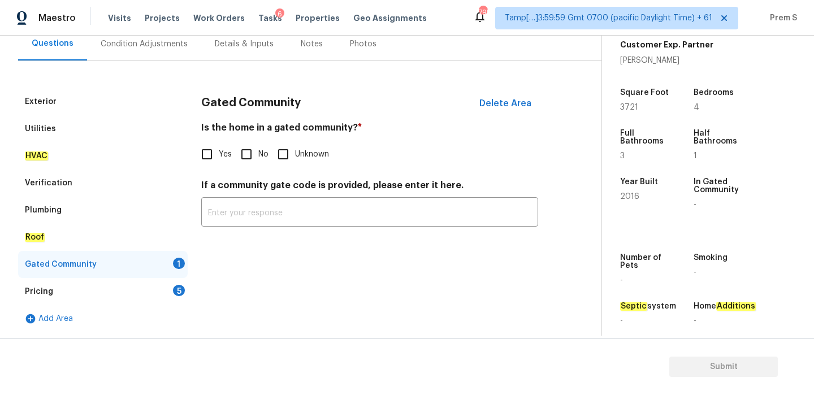
click at [244, 150] on input "No" at bounding box center [247, 154] width 24 height 24
checkbox input "true"
click at [177, 293] on div "5" at bounding box center [179, 290] width 12 height 11
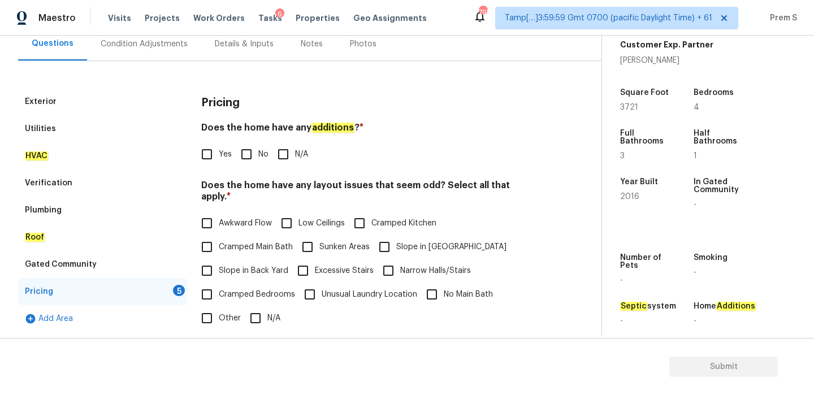
click at [249, 157] on input "No" at bounding box center [247, 154] width 24 height 24
checkbox input "true"
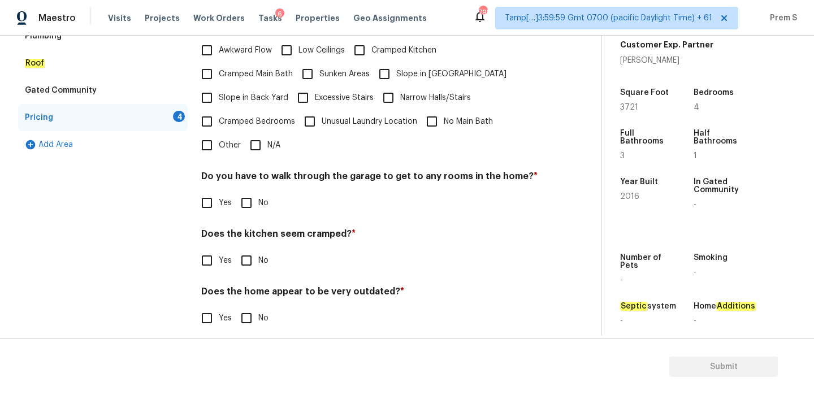
scroll to position [283, 0]
click at [383, 64] on input "Slope in Front Yard" at bounding box center [384, 74] width 24 height 24
checkbox input "true"
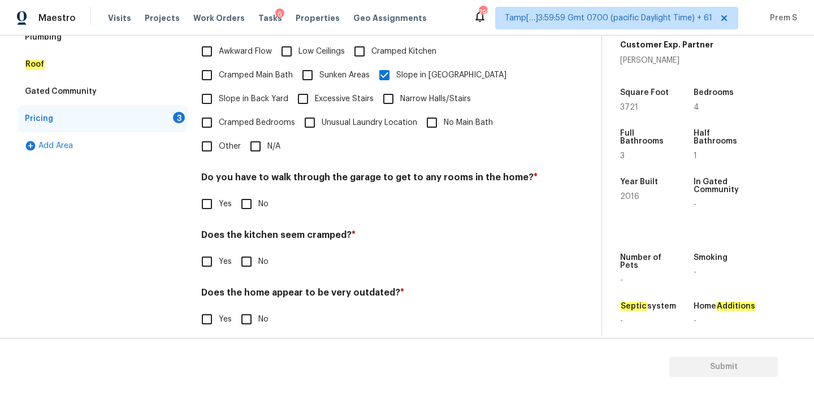
click at [258, 93] on span "Slope in Back Yard" at bounding box center [254, 99] width 70 height 12
click at [219, 91] on input "Slope in Back Yard" at bounding box center [207, 99] width 24 height 24
checkbox input "true"
click at [249, 193] on input "No" at bounding box center [247, 203] width 24 height 24
checkbox input "true"
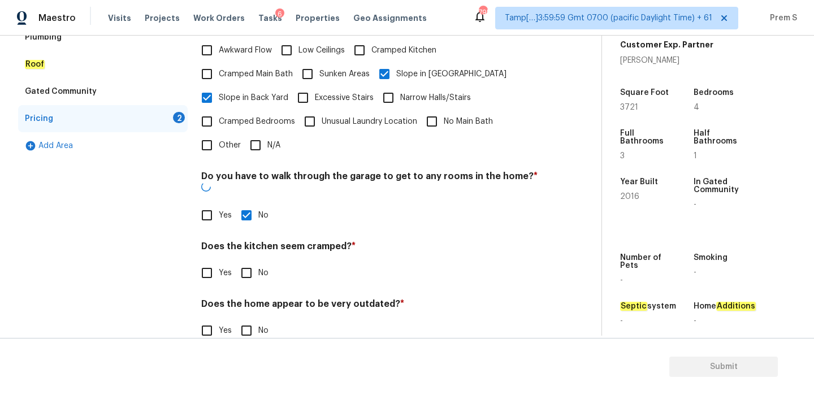
click at [241, 261] on input "No" at bounding box center [247, 273] width 24 height 24
checkbox input "true"
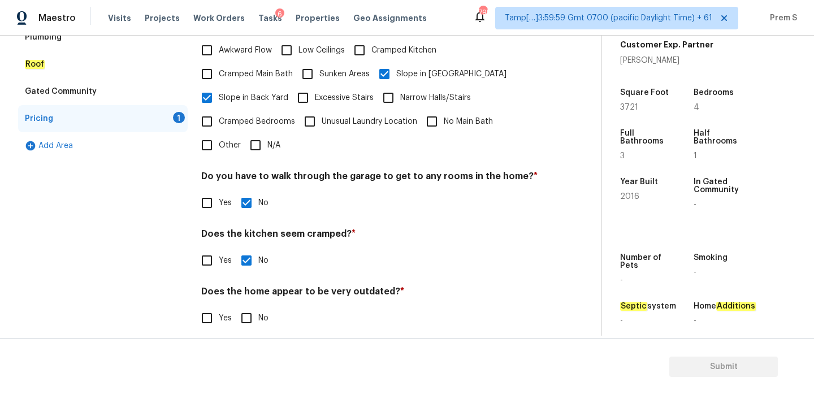
click at [245, 306] on input "No" at bounding box center [247, 318] width 24 height 24
checkbox input "true"
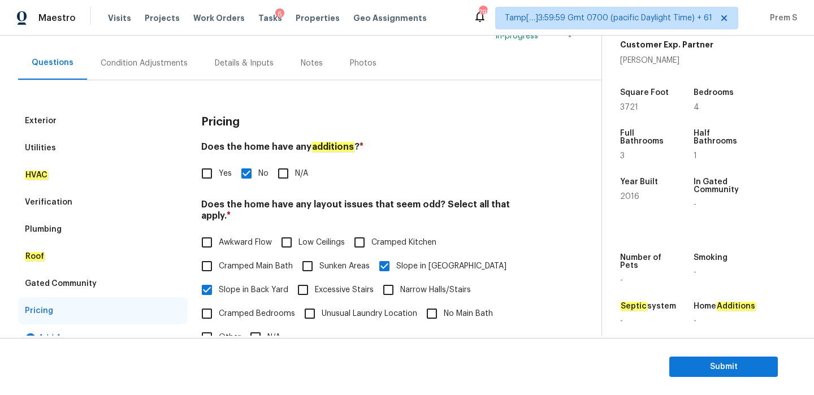
scroll to position [77, 0]
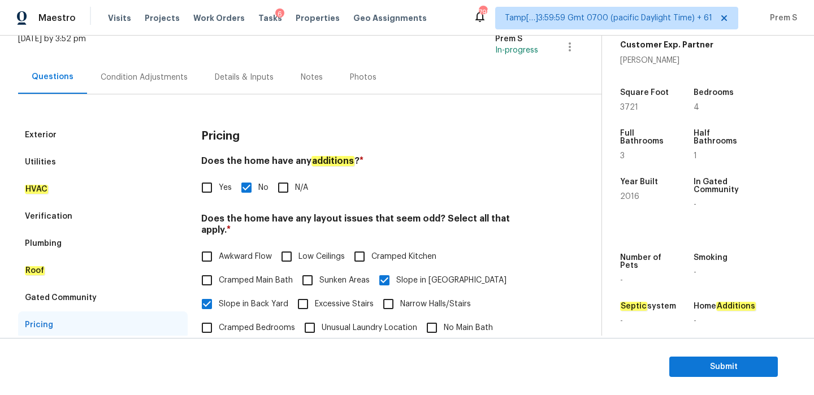
click at [162, 84] on div "Condition Adjustments" at bounding box center [144, 76] width 114 height 33
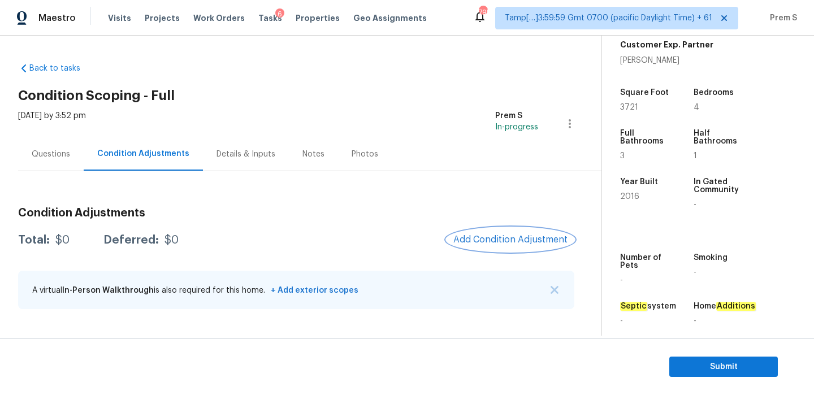
click at [523, 235] on span "Add Condition Adjustment" at bounding box center [510, 240] width 114 height 10
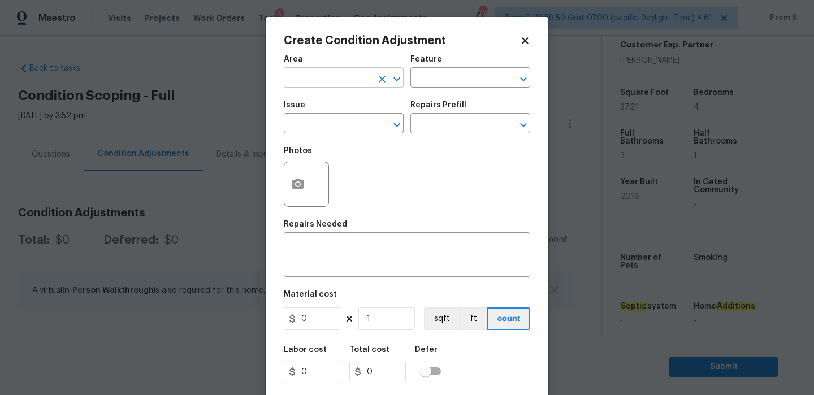
click at [349, 78] on input "text" at bounding box center [328, 79] width 88 height 18
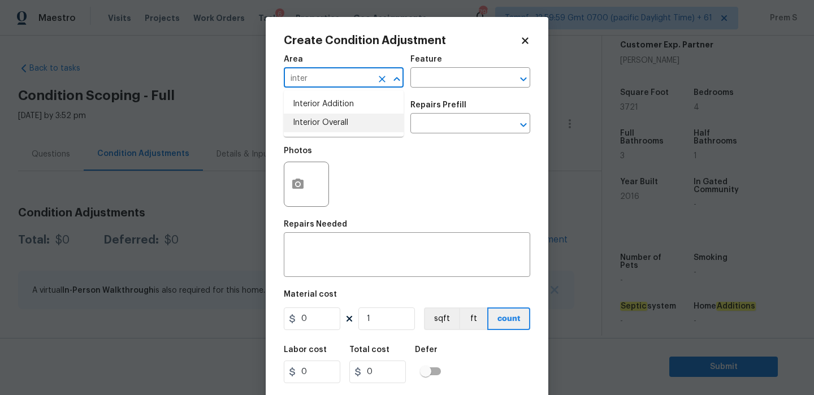
click at [329, 128] on li "Interior Overall" at bounding box center [344, 123] width 120 height 19
type input "Interior Overall"
click at [329, 128] on input "text" at bounding box center [328, 125] width 88 height 18
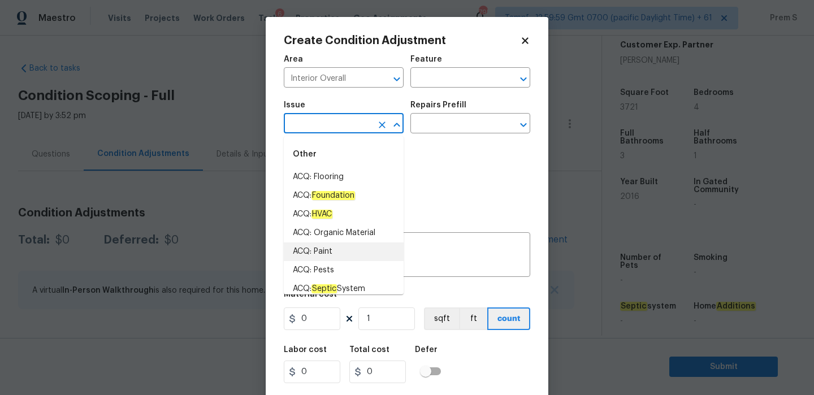
click at [333, 259] on li "ACQ: Paint" at bounding box center [344, 251] width 120 height 19
type input "ACQ: Paint"
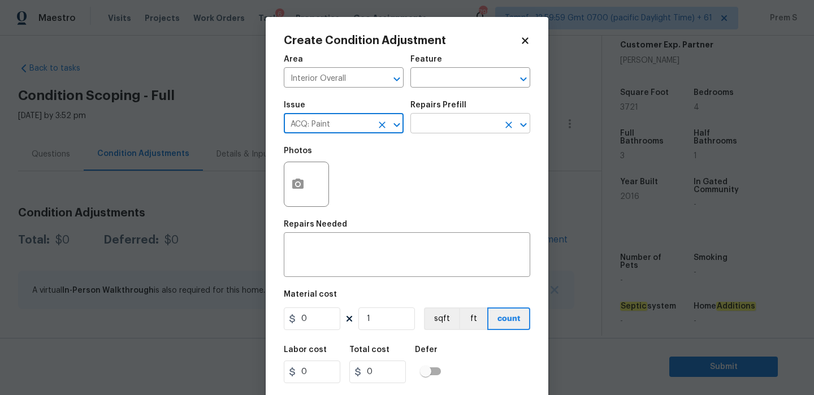
click at [456, 124] on input "text" at bounding box center [454, 125] width 88 height 18
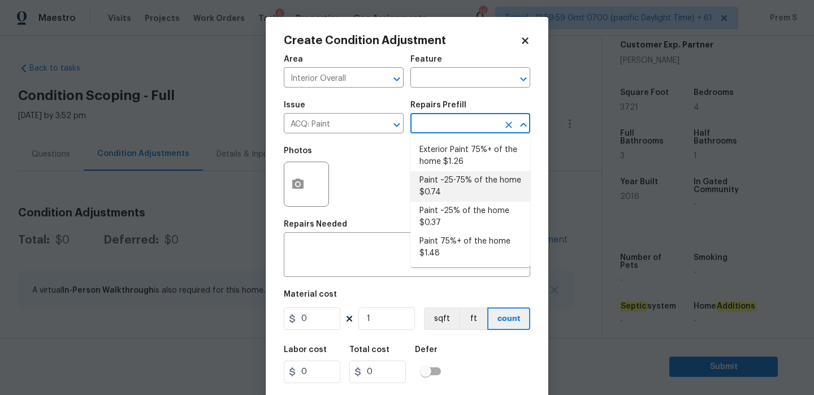
click at [461, 194] on li "Paint ~25-75% of the home $0.74" at bounding box center [470, 186] width 120 height 31
type input "Acquisition"
type textarea "Acquisition Scope: ~25 - 75% of the home needs interior paint"
type input "0.74"
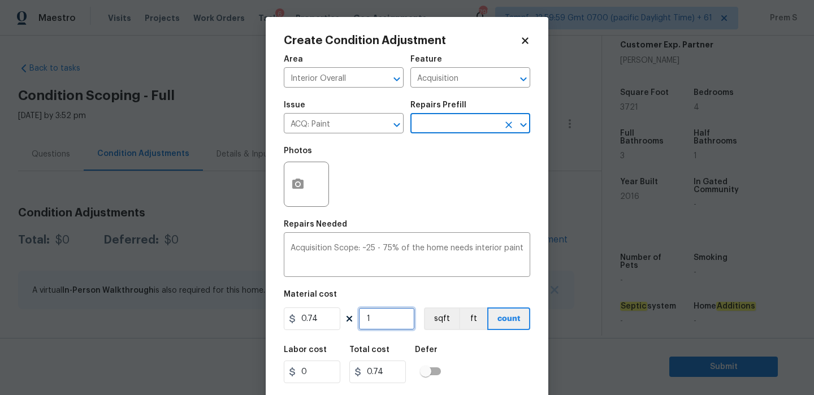
click at [389, 318] on input "1" at bounding box center [386, 318] width 57 height 23
type input "3"
type input "2.22"
type input "37"
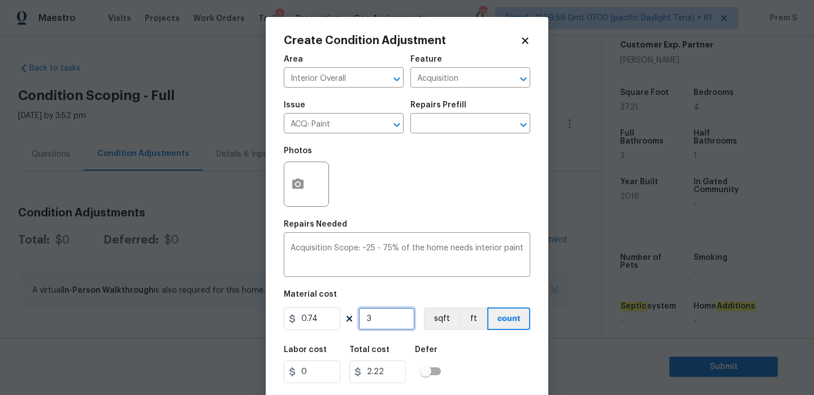
type input "27.38"
type input "372"
type input "275.28"
type input "3721"
type input "2753.54"
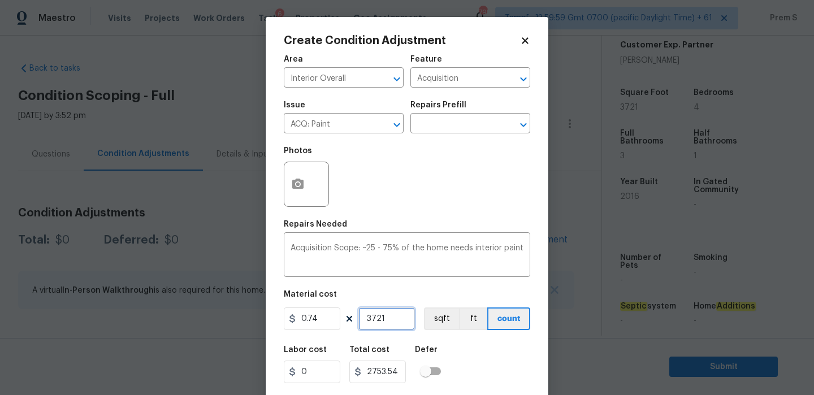
type input "3721"
click at [296, 176] on button "button" at bounding box center [297, 184] width 27 height 44
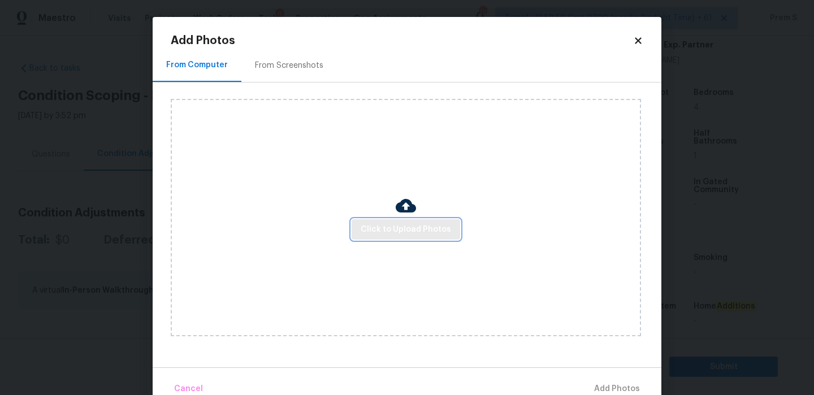
click at [382, 229] on span "Click to Upload Photos" at bounding box center [406, 230] width 90 height 14
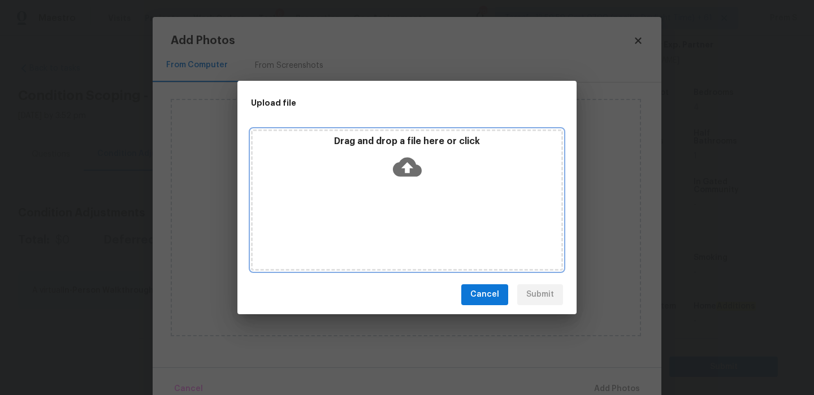
click at [402, 170] on icon at bounding box center [407, 166] width 29 height 19
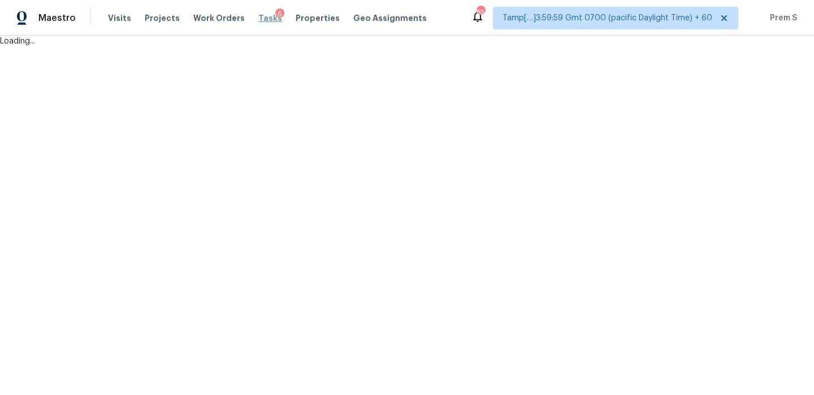
click at [258, 16] on span "Tasks" at bounding box center [270, 18] width 24 height 8
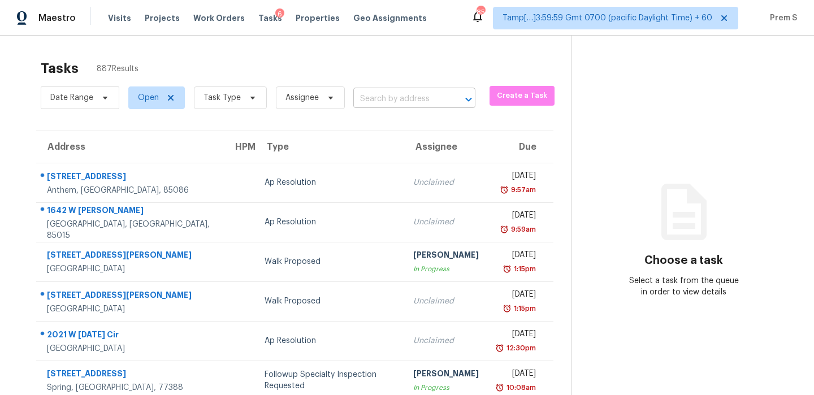
click at [362, 94] on input "text" at bounding box center [398, 99] width 90 height 18
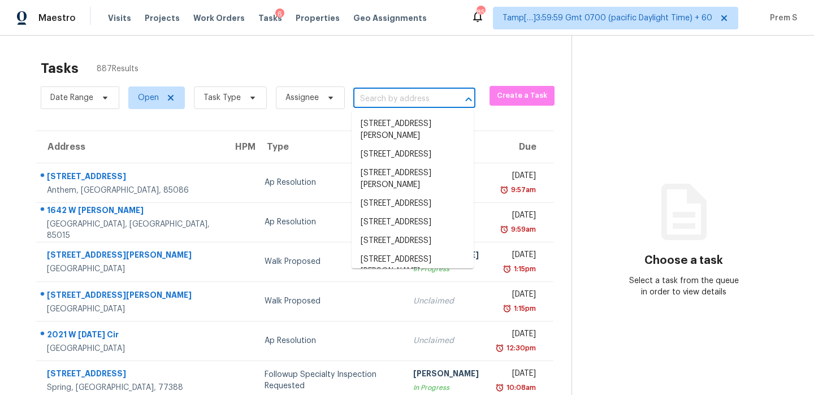
paste input "[STREET_ADDRESS]"
type input "[STREET_ADDRESS]"
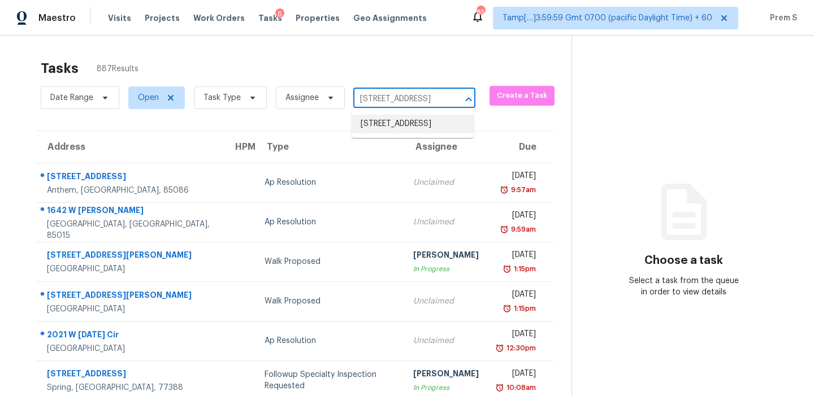
click at [374, 130] on li "[STREET_ADDRESS]" at bounding box center [413, 124] width 122 height 19
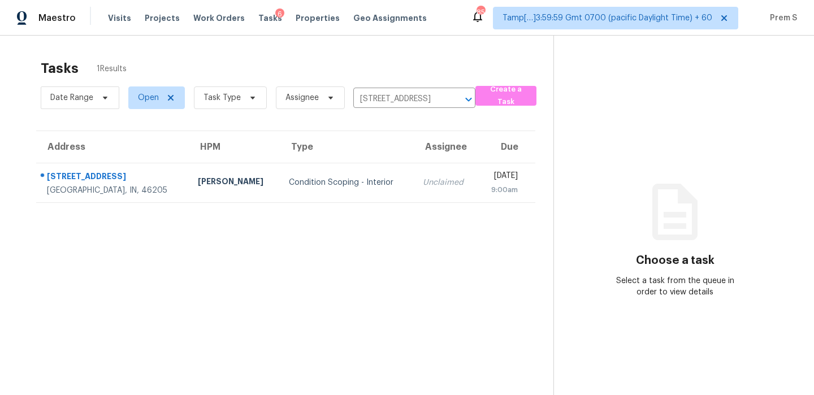
click at [414, 176] on td "Unclaimed" at bounding box center [446, 183] width 64 height 40
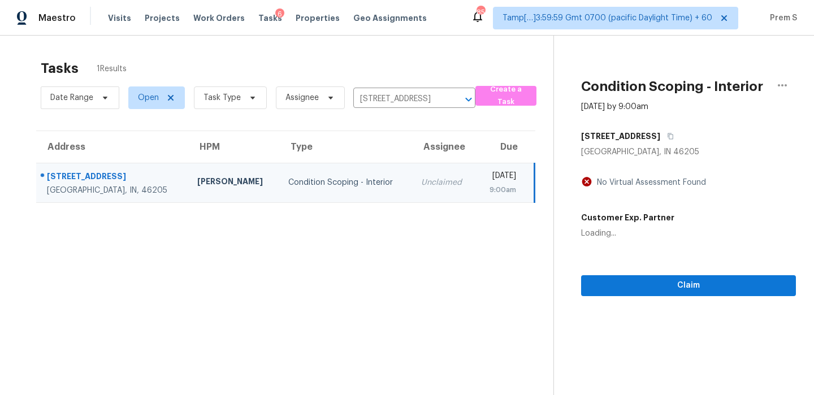
scroll to position [36, 0]
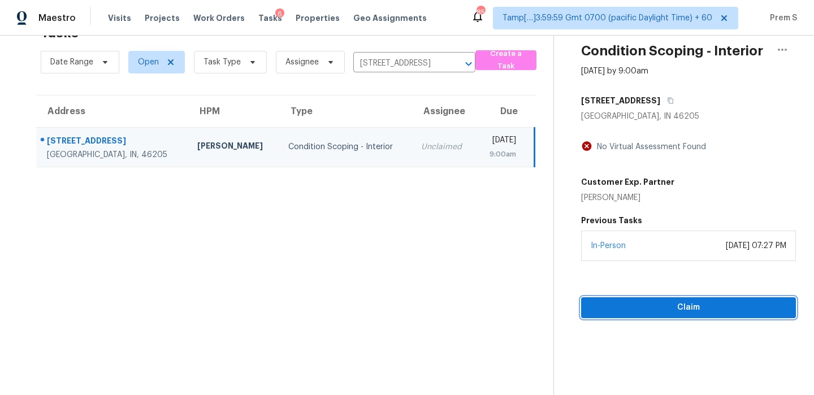
click at [622, 301] on span "Claim" at bounding box center [688, 308] width 197 height 14
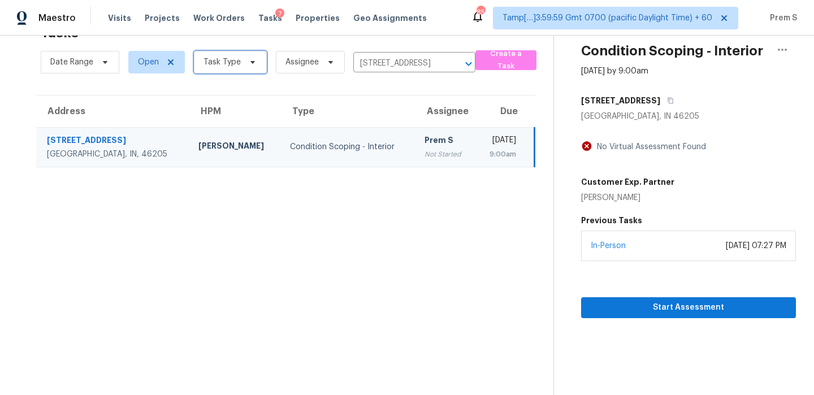
click at [241, 59] on span "Task Type" at bounding box center [230, 62] width 73 height 23
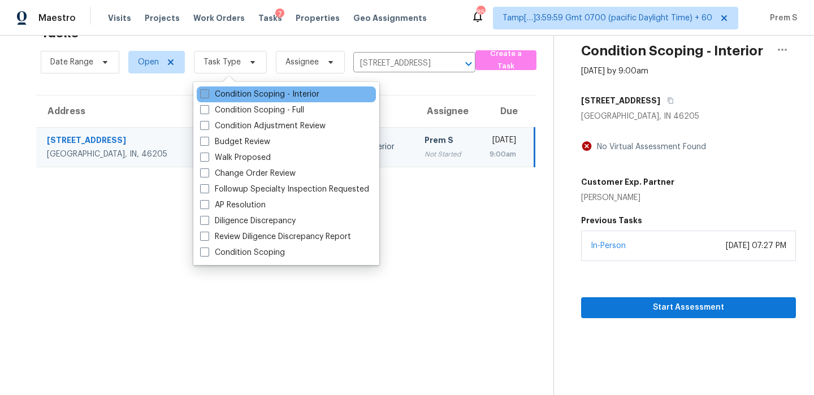
click at [233, 92] on label "Condition Scoping - Interior" at bounding box center [259, 94] width 119 height 11
click at [207, 92] on input "Condition Scoping - Interior" at bounding box center [203, 92] width 7 height 7
checkbox input "true"
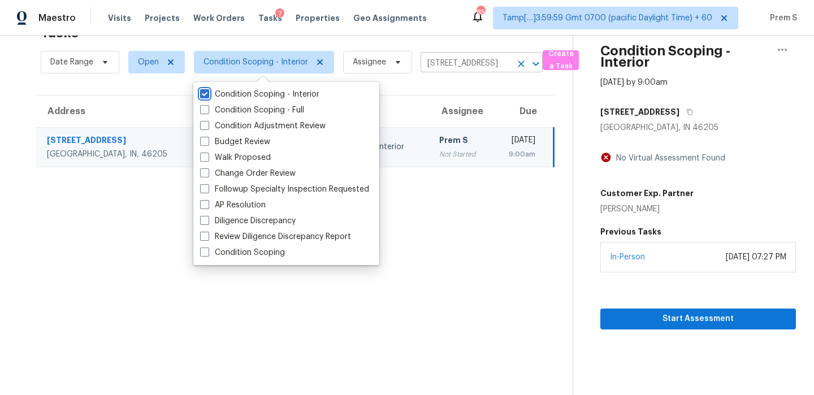
click at [518, 66] on icon "Clear" at bounding box center [520, 63] width 11 height 11
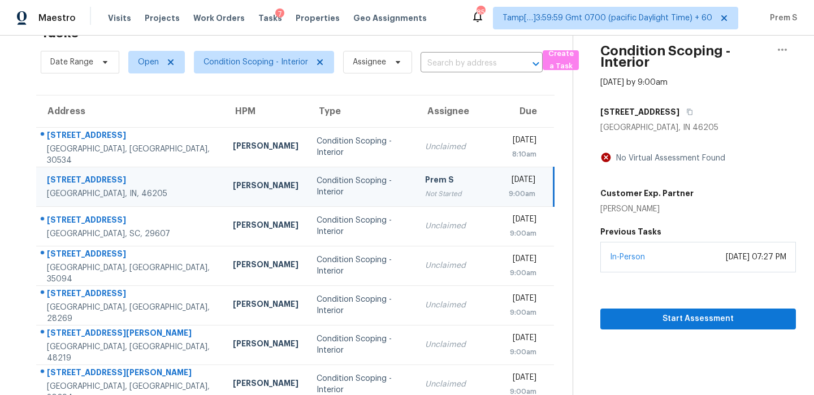
click at [518, 66] on div at bounding box center [527, 64] width 29 height 16
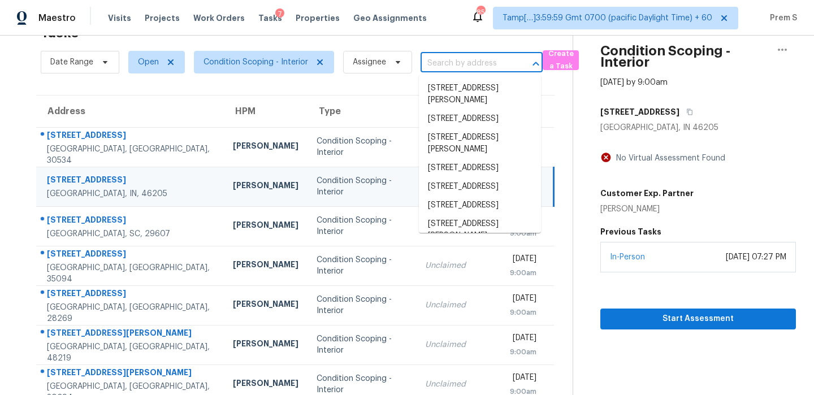
paste input "[STREET_ADDRESS]"
type input "[STREET_ADDRESS]"
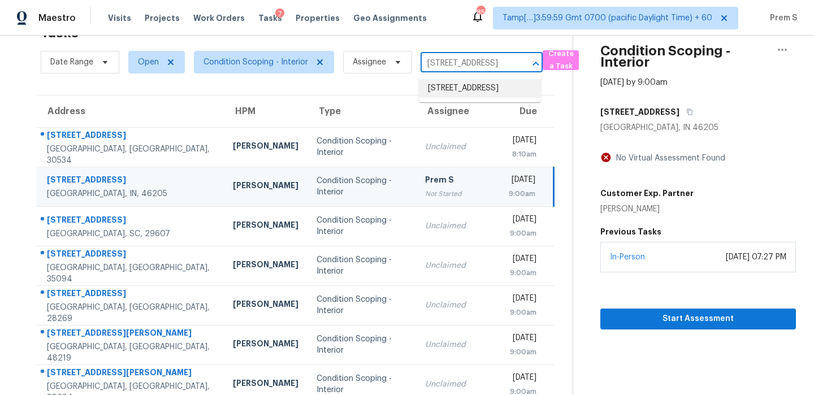
click at [457, 83] on li "[STREET_ADDRESS]" at bounding box center [480, 88] width 122 height 19
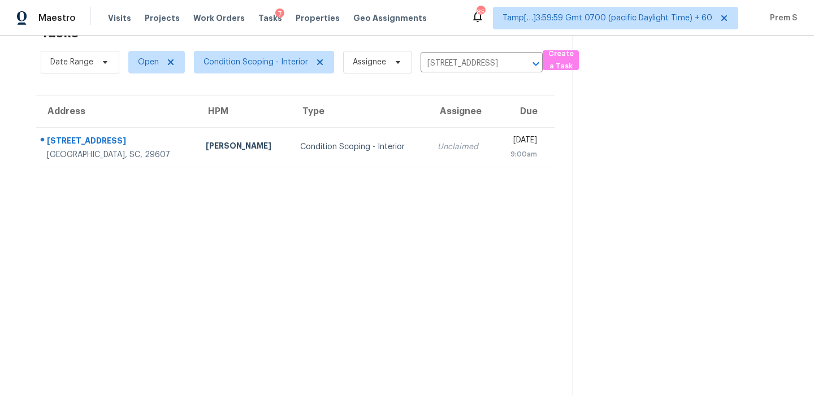
click at [495, 146] on td "[DATE] 9:00am" at bounding box center [525, 147] width 60 height 40
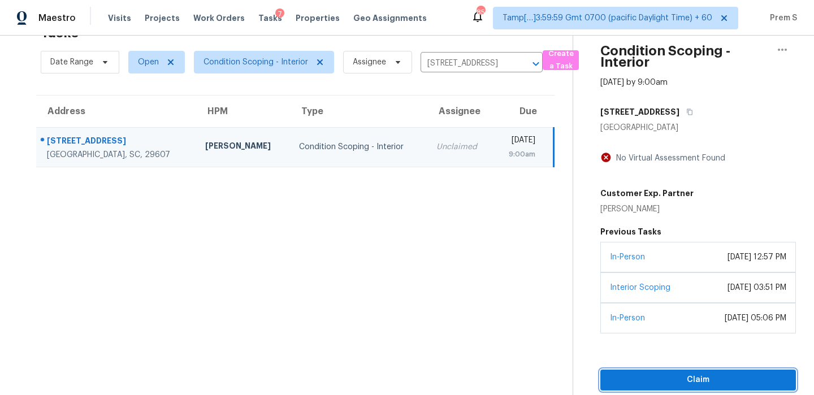
click at [621, 383] on span "Claim" at bounding box center [697, 380] width 177 height 14
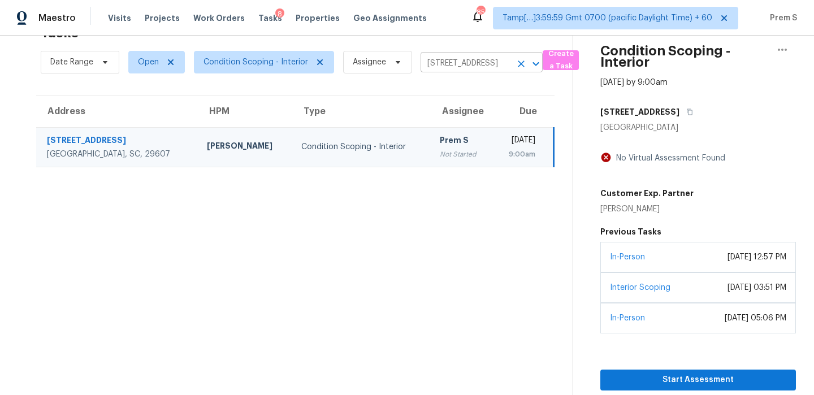
click at [521, 67] on icon "Clear" at bounding box center [520, 63] width 11 height 11
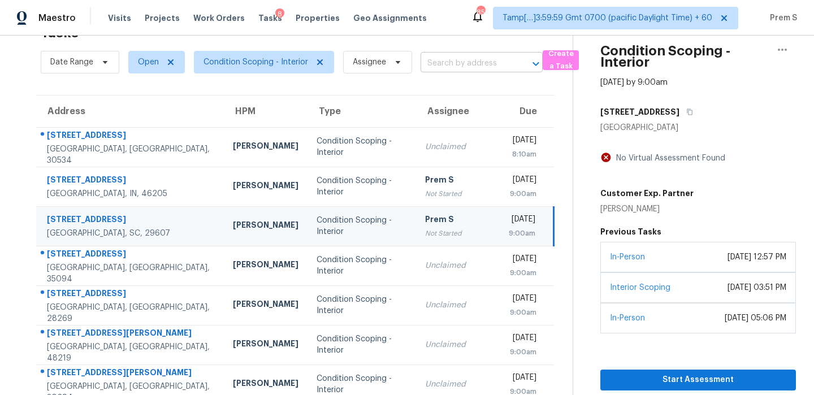
click at [469, 63] on input "text" at bounding box center [466, 64] width 90 height 18
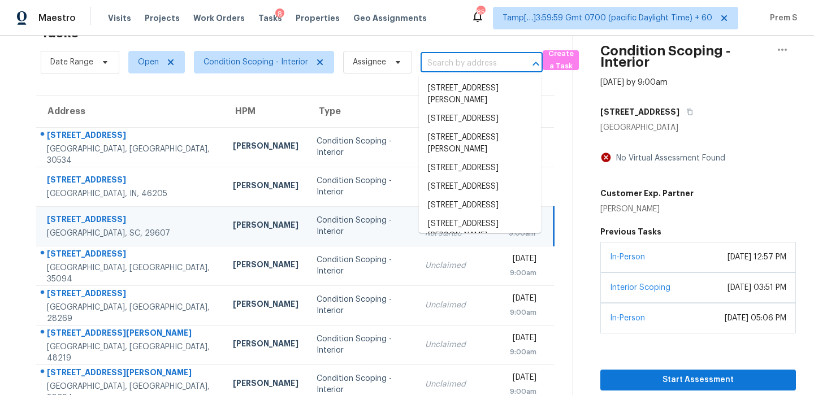
paste input "[STREET_ADDRESS][PERSON_NAME]"
type input "[STREET_ADDRESS][PERSON_NAME]"
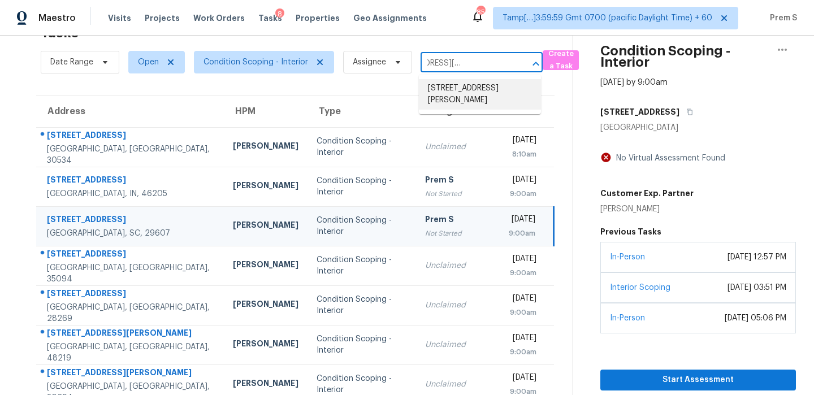
click at [462, 83] on li "[STREET_ADDRESS][PERSON_NAME]" at bounding box center [480, 94] width 122 height 31
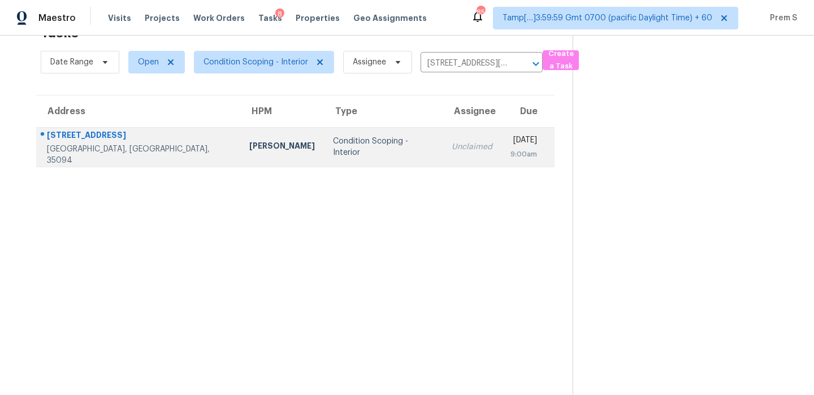
click at [501, 154] on td "[DATE] 9:00am" at bounding box center [527, 147] width 53 height 40
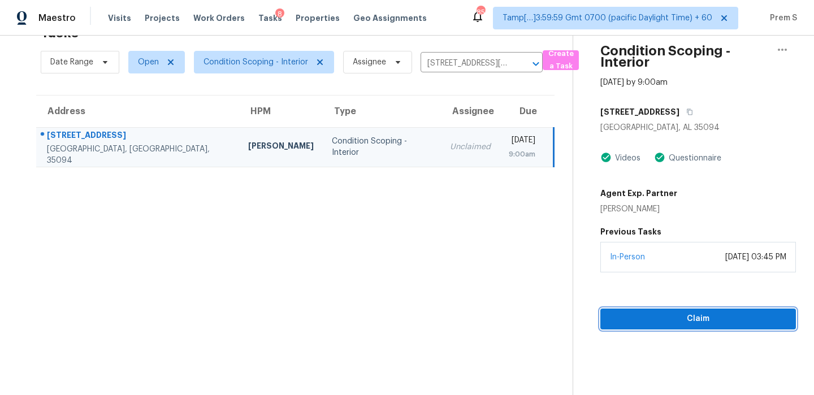
click at [641, 316] on span "Claim" at bounding box center [697, 319] width 177 height 14
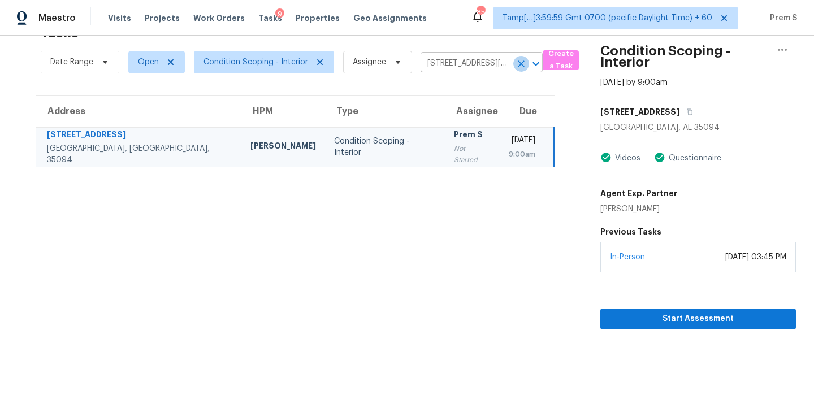
click at [521, 70] on button "Clear" at bounding box center [521, 64] width 16 height 16
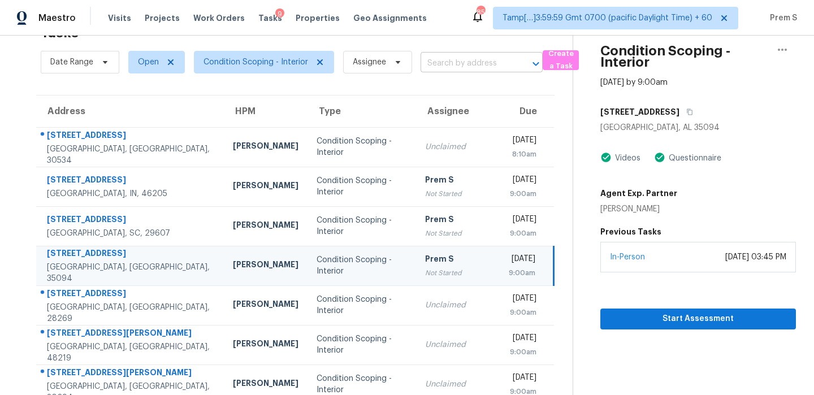
click at [469, 71] on input "text" at bounding box center [466, 64] width 90 height 18
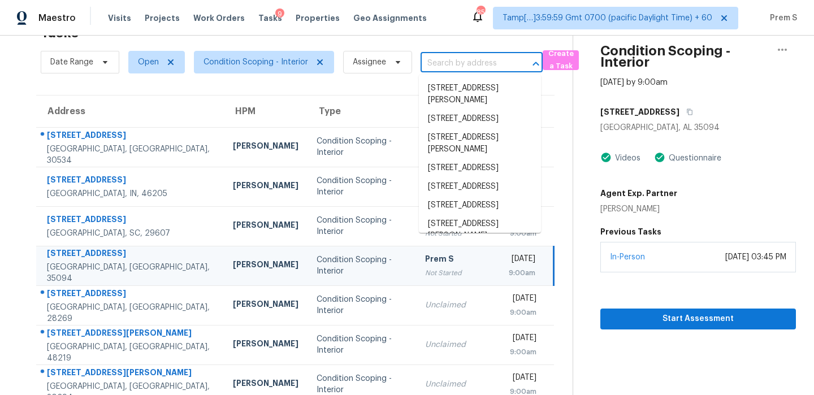
paste input "[STREET_ADDRESS]"
type input "[STREET_ADDRESS]"
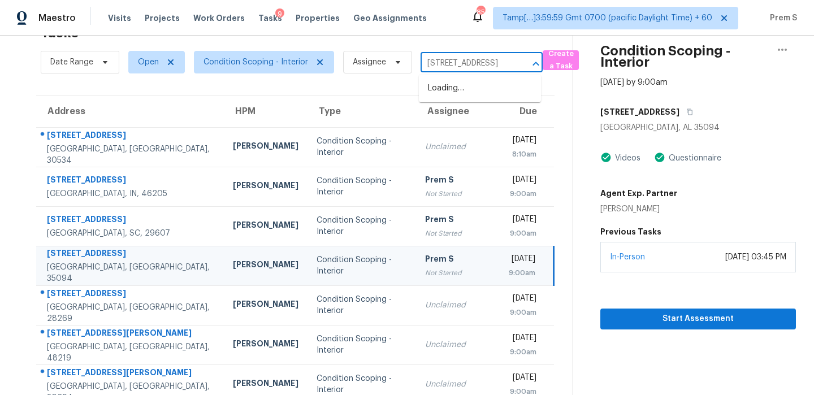
scroll to position [0, 67]
click at [474, 98] on li "[STREET_ADDRESS]" at bounding box center [480, 88] width 122 height 19
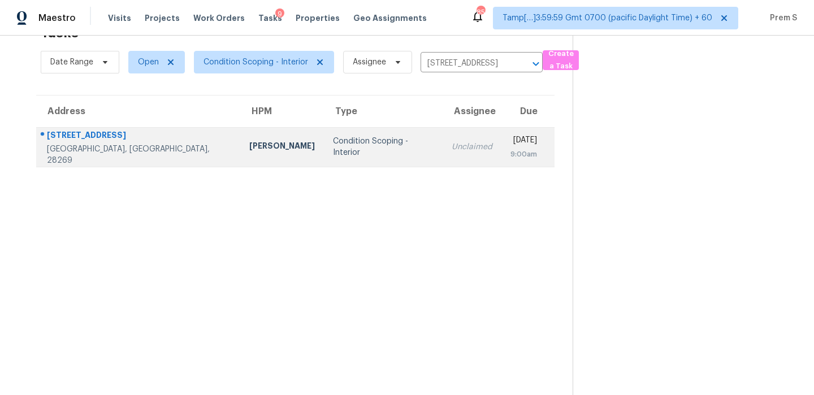
click at [452, 144] on div "Unclaimed" at bounding box center [472, 146] width 41 height 11
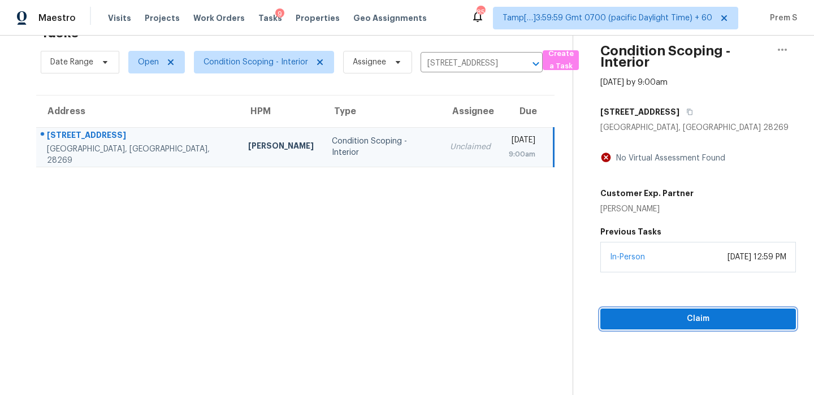
click at [654, 311] on button "Claim" at bounding box center [698, 319] width 196 height 21
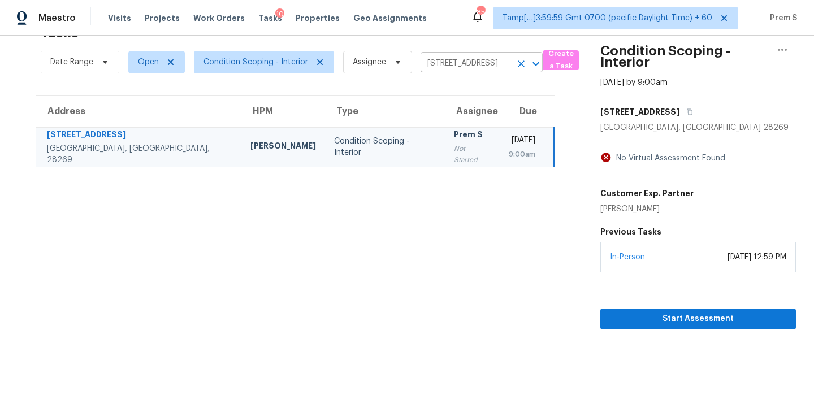
click at [518, 68] on icon "Clear" at bounding box center [520, 63] width 11 height 11
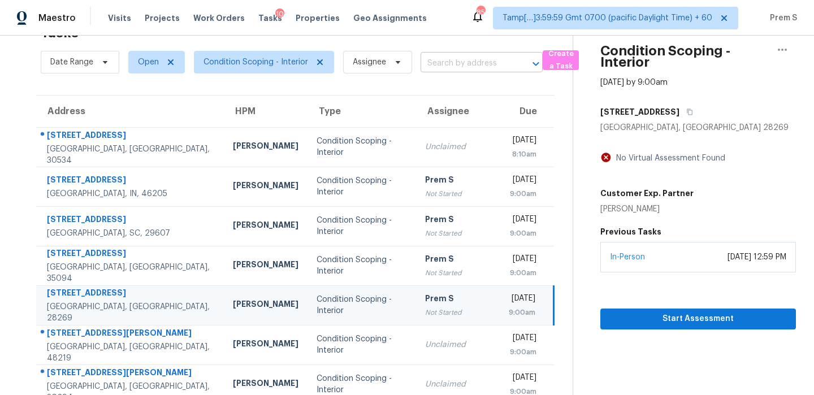
click at [489, 63] on input "text" at bounding box center [466, 64] width 90 height 18
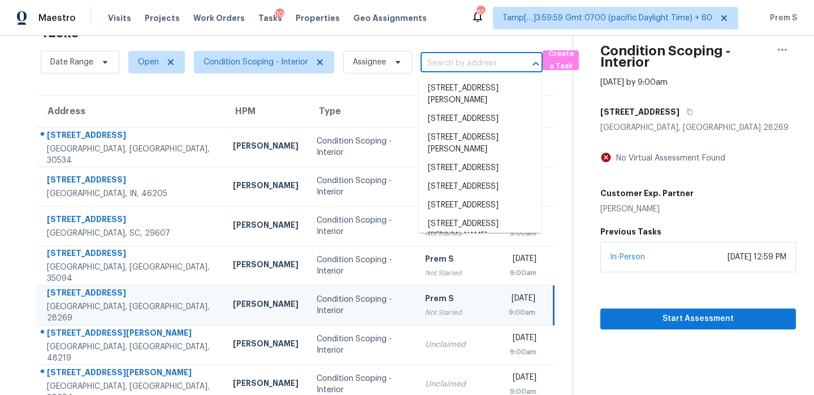
paste input "[STREET_ADDRESS][PERSON_NAME][PERSON_NAME]"
type input "[STREET_ADDRESS][PERSON_NAME][PERSON_NAME]"
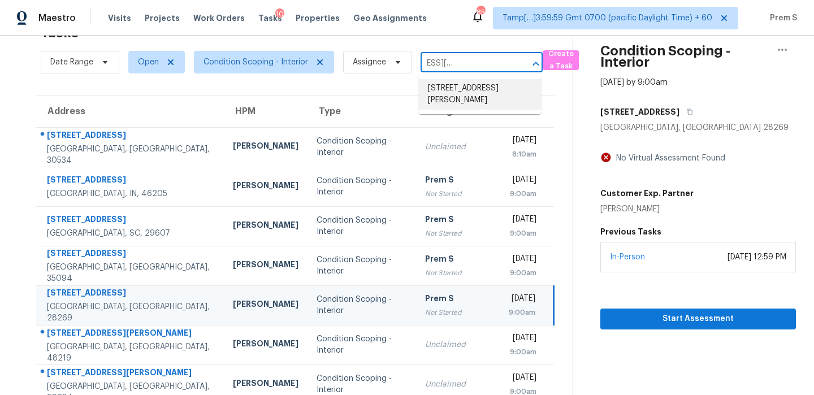
click at [486, 81] on li "24914 Hazel Ranch Dr, Katy, TX 77494" at bounding box center [480, 94] width 122 height 31
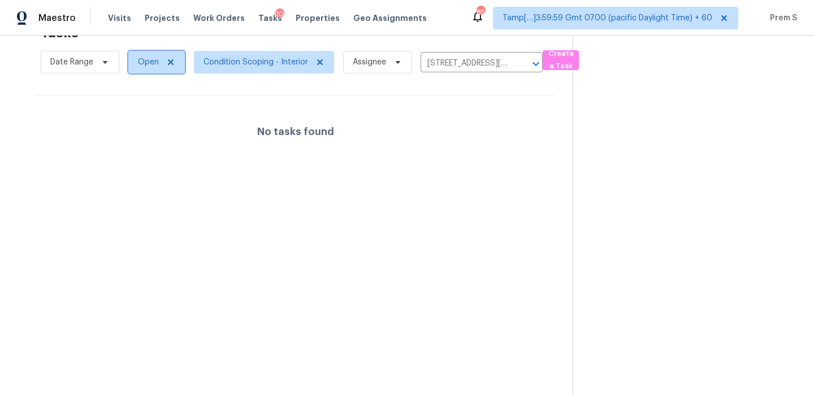
click at [171, 60] on icon at bounding box center [170, 62] width 9 height 9
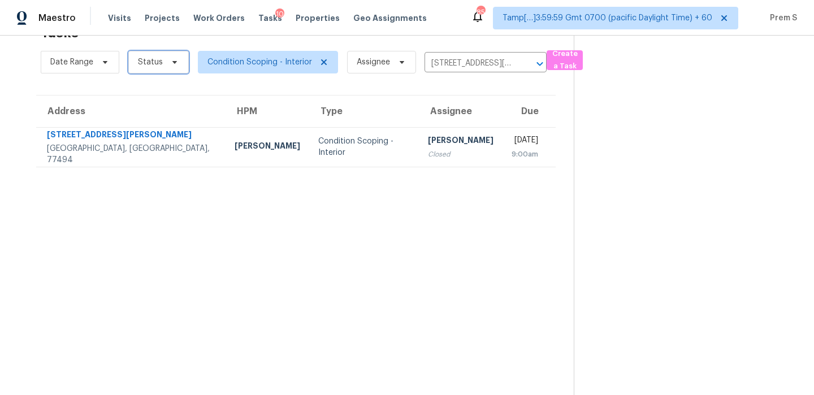
click at [167, 62] on span at bounding box center [173, 62] width 12 height 9
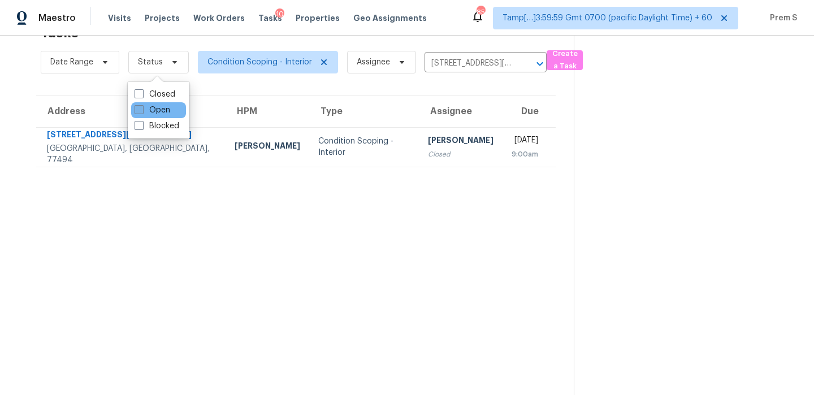
click at [168, 106] on label "Open" at bounding box center [153, 110] width 36 height 11
click at [142, 106] on input "Open" at bounding box center [138, 108] width 7 height 7
checkbox input "true"
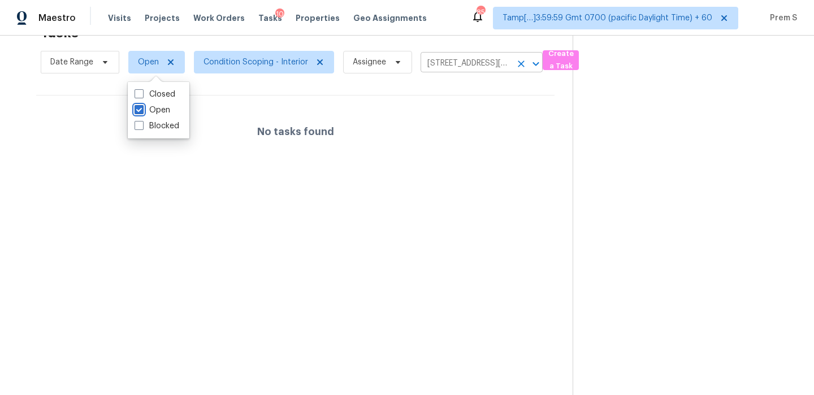
click at [521, 64] on icon "Clear" at bounding box center [521, 63] width 7 height 7
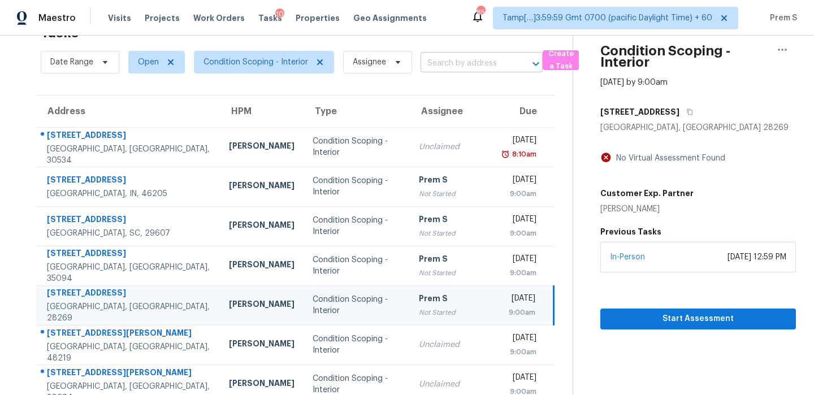
click at [473, 66] on input "text" at bounding box center [466, 64] width 90 height 18
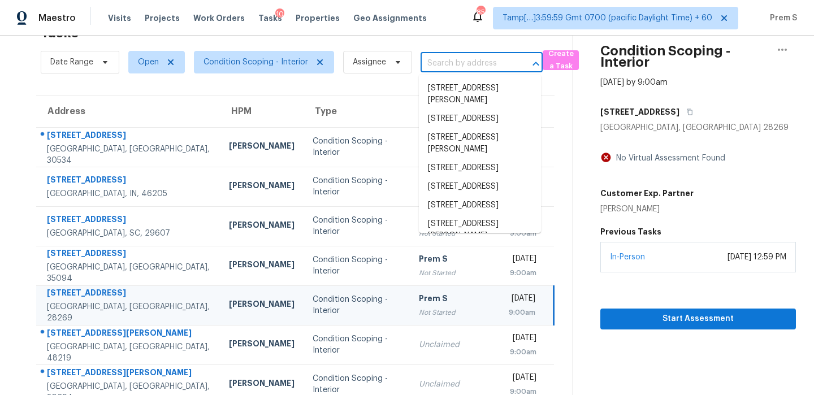
paste input "5219 Hedgecrest Pl Charlotte, NC, 28269"
type input "5219 Hedgecrest Pl Charlotte, NC, 28269"
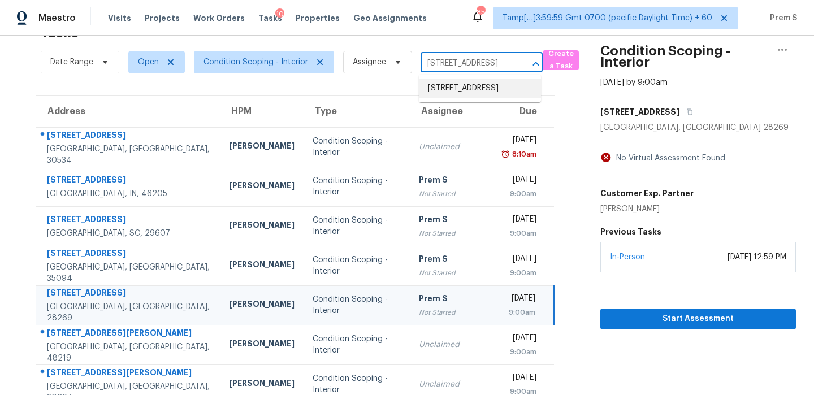
click at [460, 95] on li "5219 Hedgecrest Pl, Charlotte, NC 28269" at bounding box center [480, 88] width 122 height 19
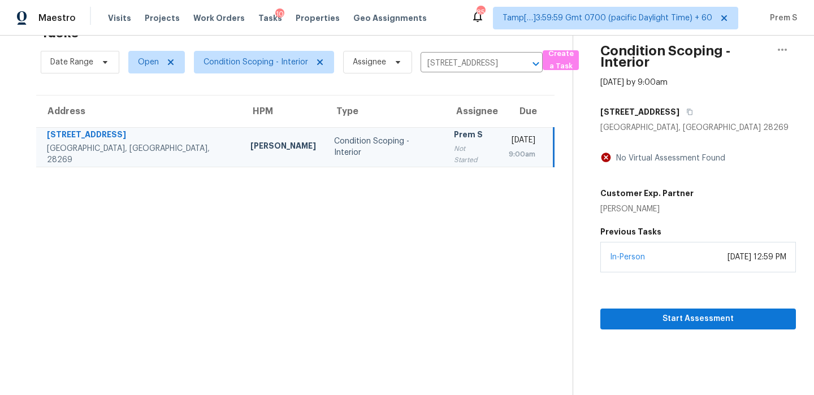
click at [445, 161] on td "Prem S Not Started" at bounding box center [472, 147] width 55 height 40
click at [522, 66] on icon "Clear" at bounding box center [520, 63] width 11 height 11
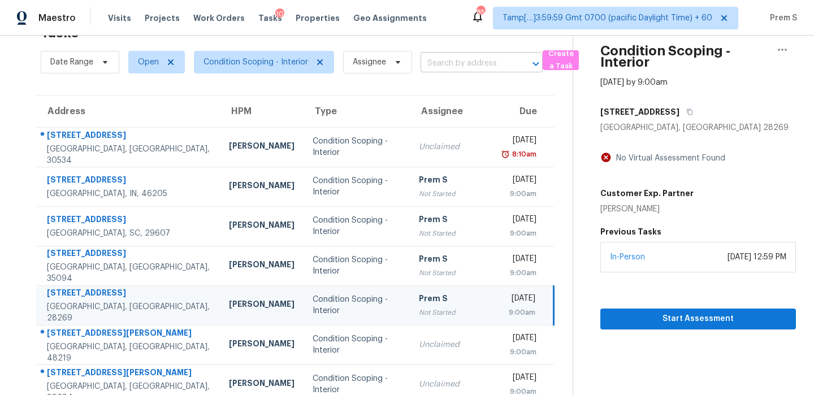
click at [462, 62] on input "text" at bounding box center [466, 64] width 90 height 18
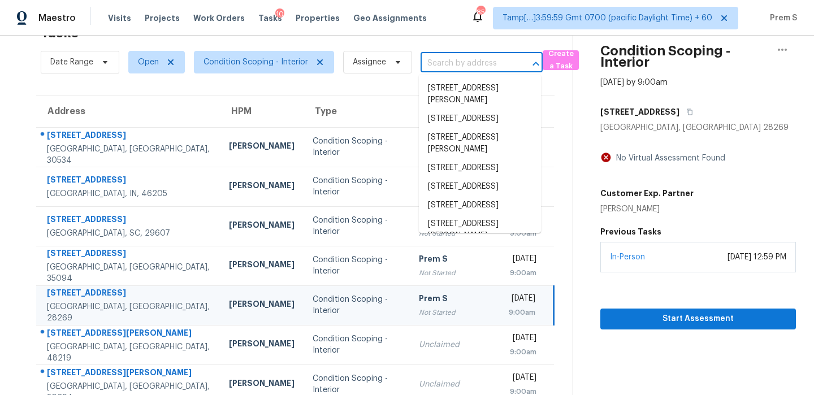
paste input "18625 Codding St Detroit, MI, 48219"
type input "18625 Codding St Detroit, MI, 48219"
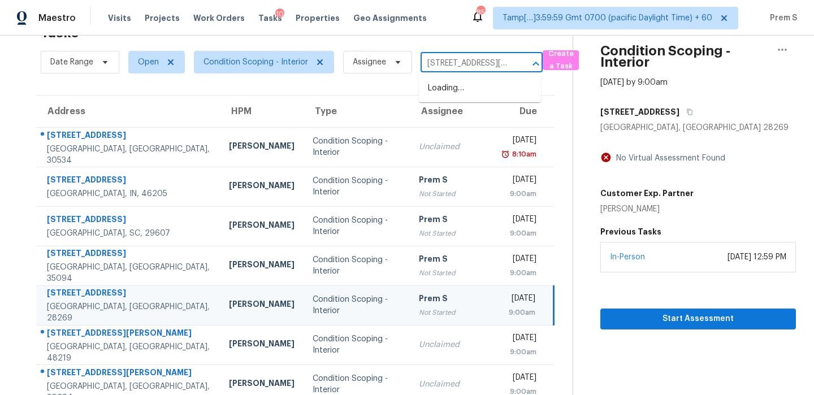
scroll to position [0, 49]
click at [448, 96] on li "18625 Codding St, Detroit, MI 48219" at bounding box center [480, 94] width 122 height 31
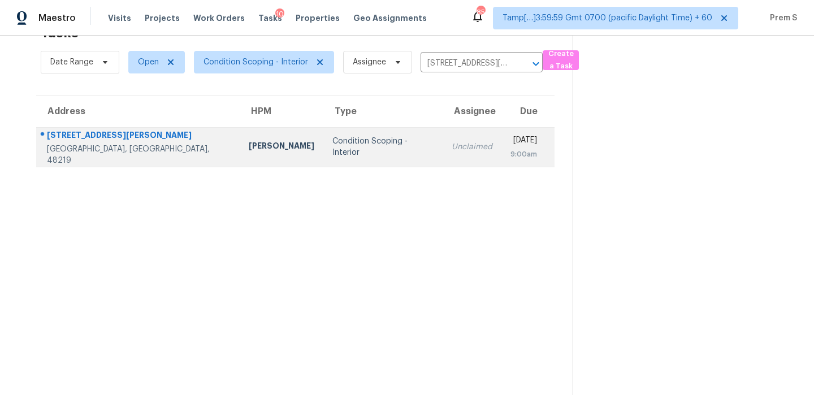
click at [443, 154] on td "Unclaimed" at bounding box center [472, 147] width 59 height 40
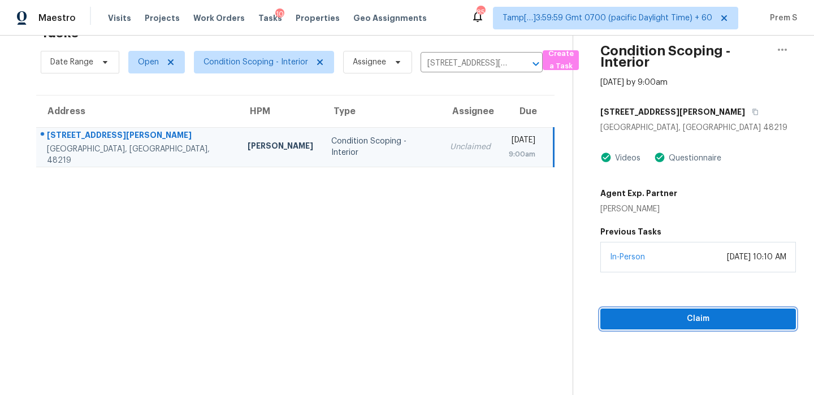
click at [622, 319] on span "Claim" at bounding box center [697, 319] width 177 height 14
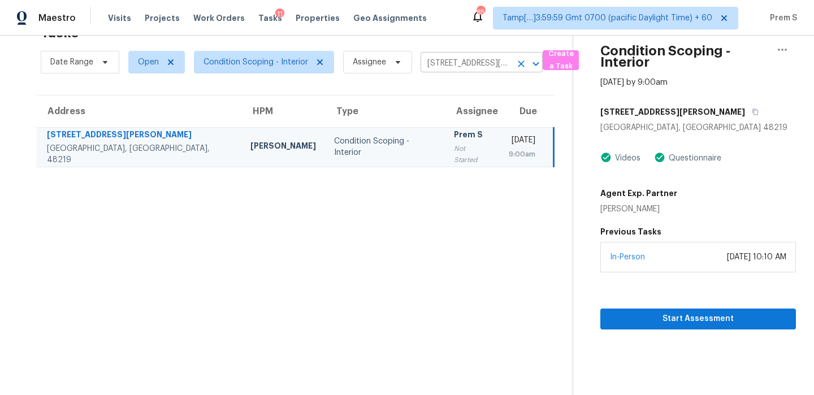
click at [524, 66] on icon "Clear" at bounding box center [520, 63] width 11 height 11
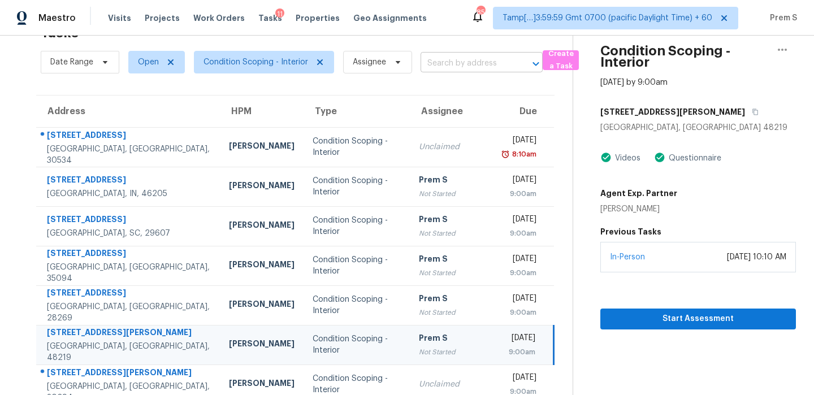
click at [469, 62] on input "text" at bounding box center [466, 64] width 90 height 18
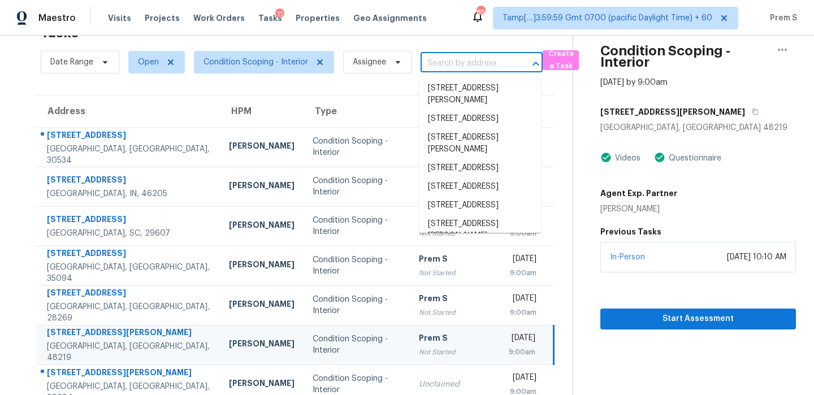
paste input "30 Springwood Ln Dawsonville, GA, 30534"
type input "30 Springwood Ln Dawsonville, GA, 30534"
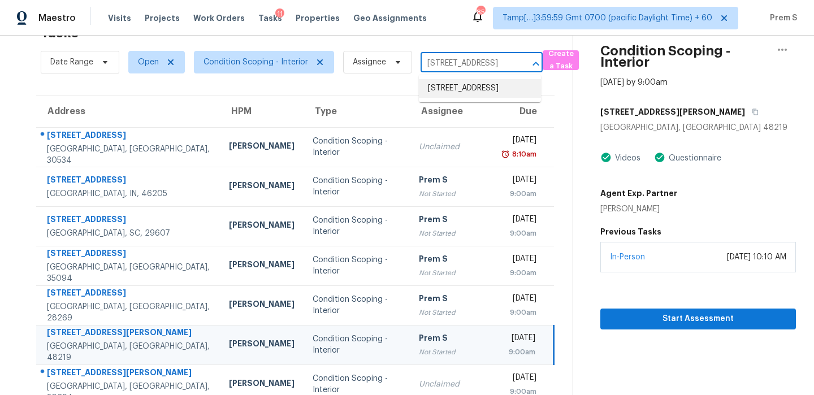
click at [479, 98] on li "30 Springwood Ln, Dawsonville, GA 30534" at bounding box center [480, 88] width 122 height 19
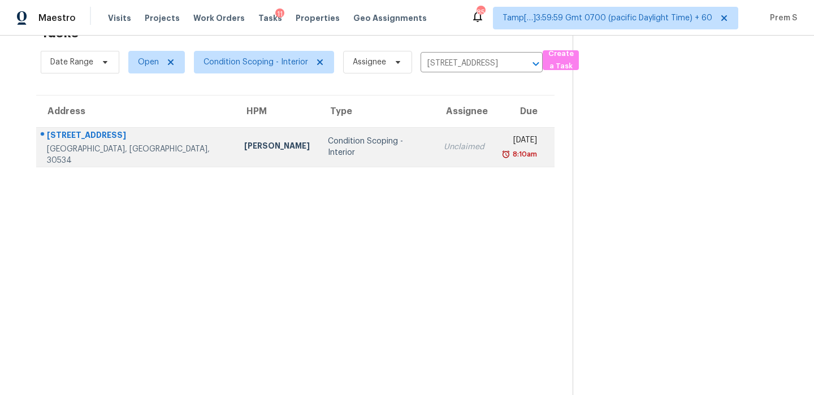
click at [502, 141] on div "Tue, Aug 26th 2025" at bounding box center [519, 142] width 34 height 14
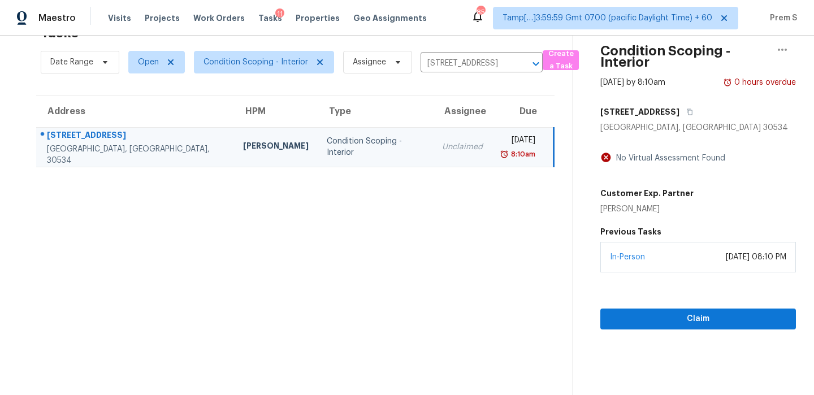
click at [635, 306] on div "Claim" at bounding box center [698, 300] width 196 height 57
click at [634, 322] on span "Claim" at bounding box center [697, 319] width 177 height 14
click at [521, 58] on icon "Clear" at bounding box center [520, 63] width 11 height 11
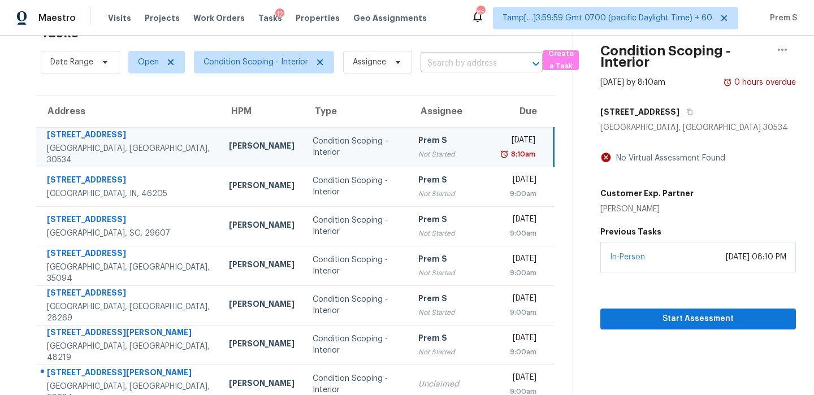
click at [491, 71] on input "text" at bounding box center [466, 64] width 90 height 18
paste input "6111 Coleus St Crosby, TX, 77532"
type input "6111 Coleus St Crosby, TX, 77532"
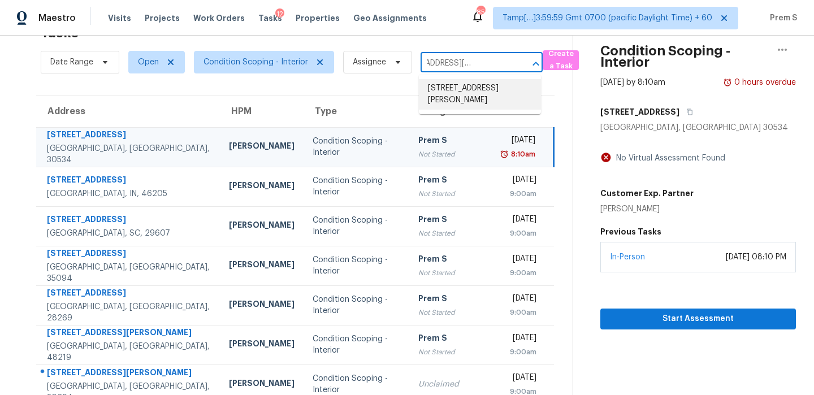
click at [482, 90] on li "6111 Coleus St, Crosby, TX 77532" at bounding box center [480, 94] width 122 height 31
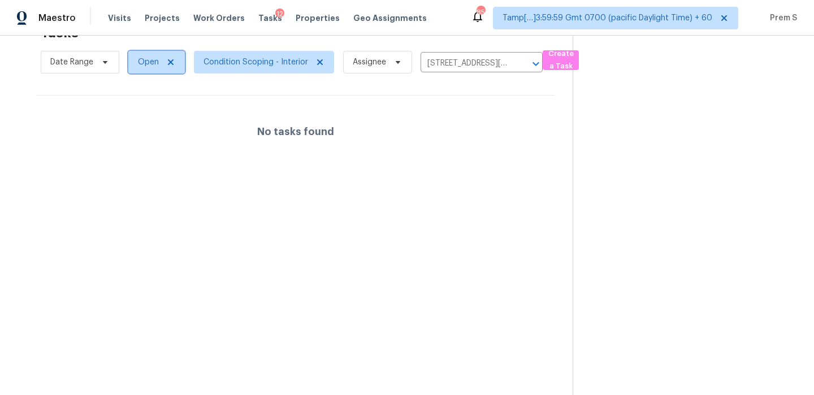
click at [170, 63] on icon at bounding box center [170, 62] width 9 height 9
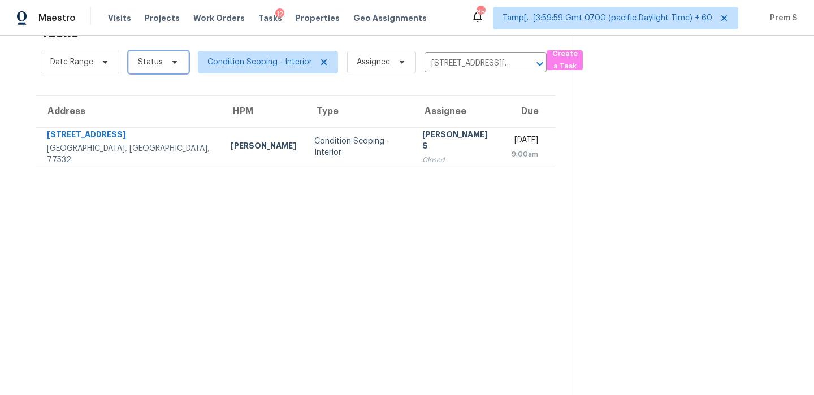
click at [174, 65] on icon at bounding box center [174, 62] width 9 height 9
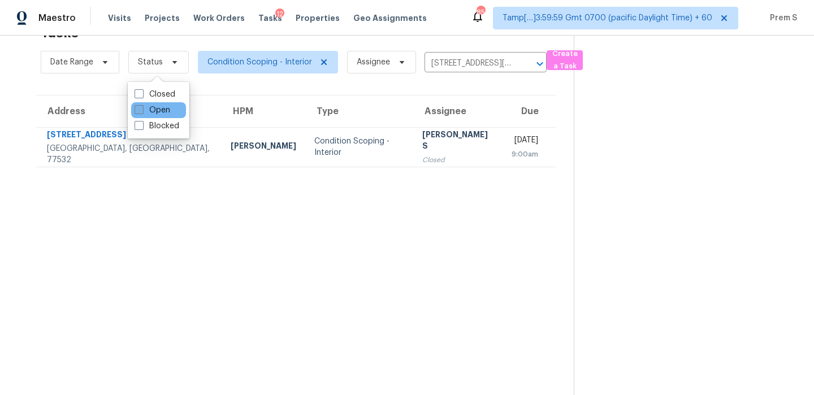
click at [162, 107] on label "Open" at bounding box center [153, 110] width 36 height 11
click at [142, 107] on input "Open" at bounding box center [138, 108] width 7 height 7
checkbox input "true"
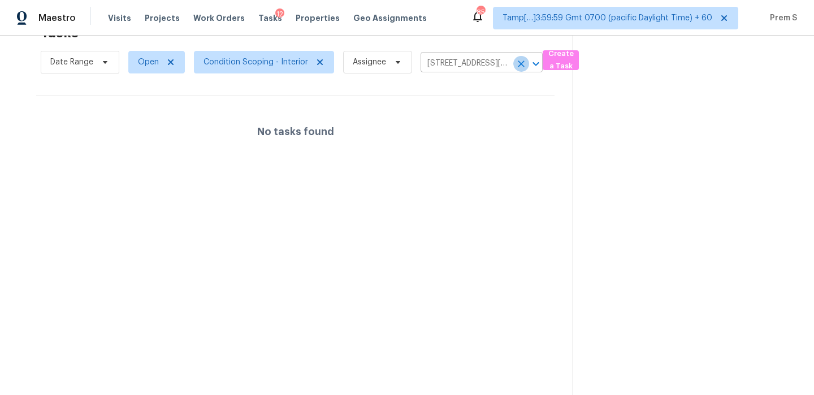
click at [519, 62] on icon "Clear" at bounding box center [520, 63] width 11 height 11
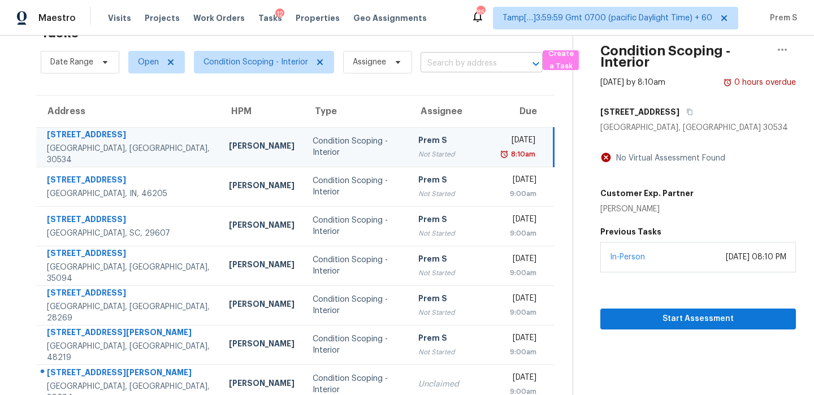
click at [487, 63] on input "text" at bounding box center [466, 64] width 90 height 18
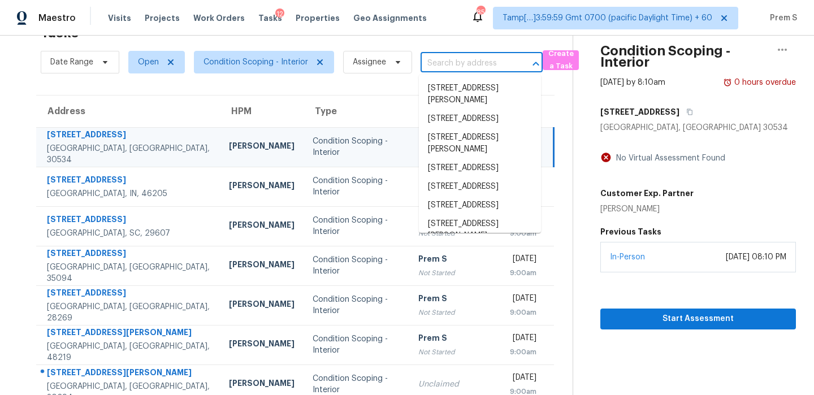
paste input "4053 Lucas Ln Ellenwood, GA, 30294"
type input "4053 Lucas Ln Ellenwood, GA, 30294"
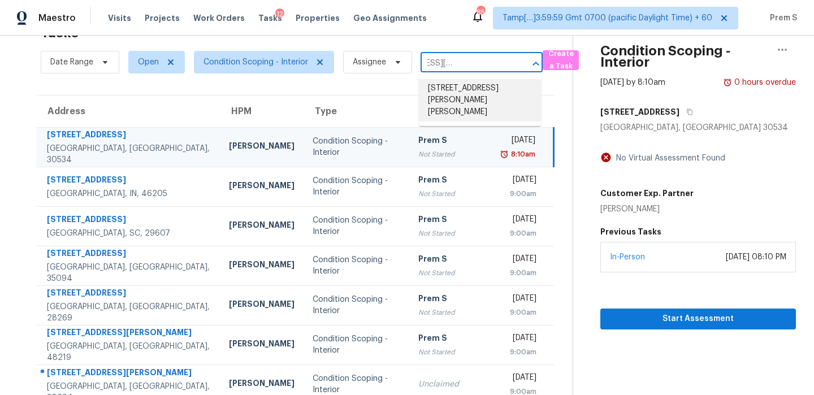
click at [463, 79] on li "4053 Lucas Ln, Ellenwood, GA 30294" at bounding box center [480, 100] width 122 height 42
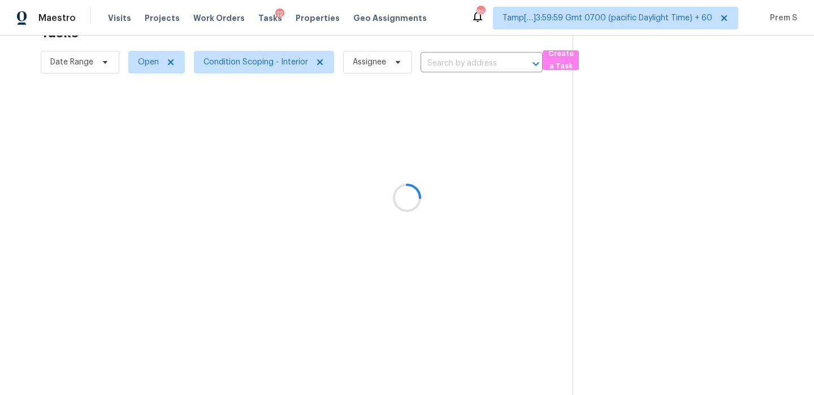
type input "4053 Lucas Ln, Ellenwood, GA 30294"
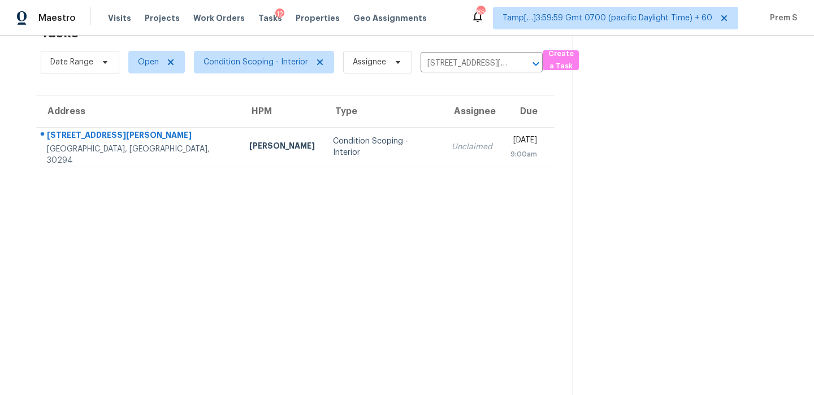
click at [510, 158] on div "9:00am" at bounding box center [523, 154] width 27 height 11
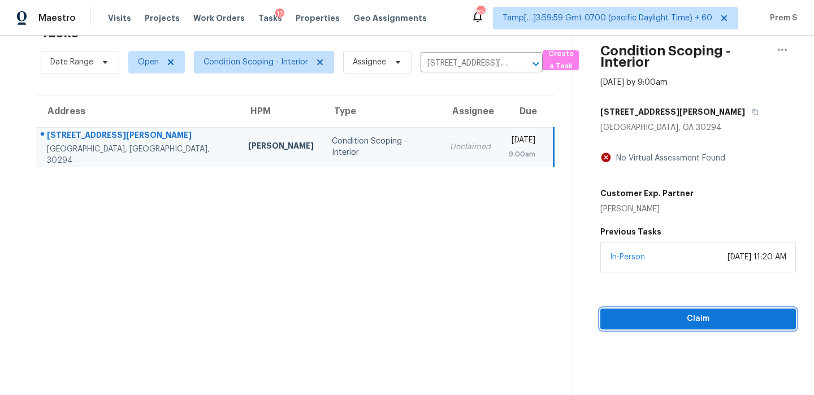
click at [638, 317] on span "Claim" at bounding box center [697, 319] width 177 height 14
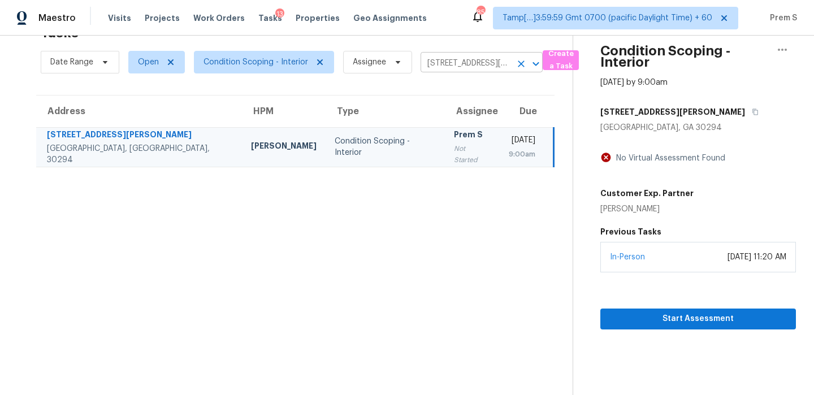
click at [519, 67] on icon "Clear" at bounding box center [520, 63] width 11 height 11
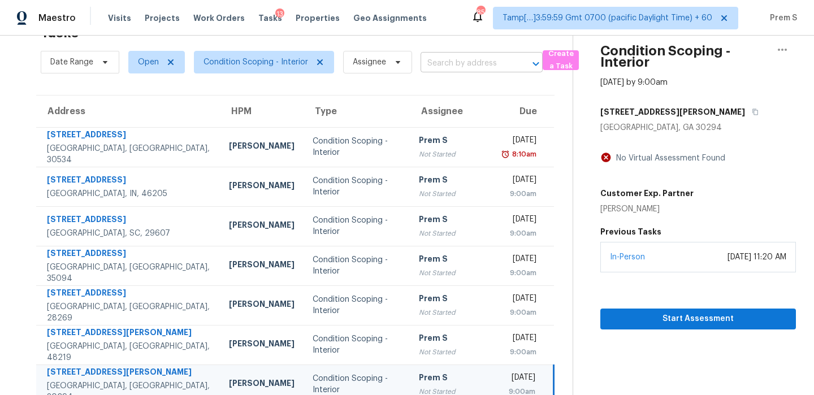
click at [484, 67] on input "text" at bounding box center [466, 64] width 90 height 18
paste input "4065 S Electron Mesa, AZ, 85212"
type input "4065 S Electron Mesa, AZ, 85212"
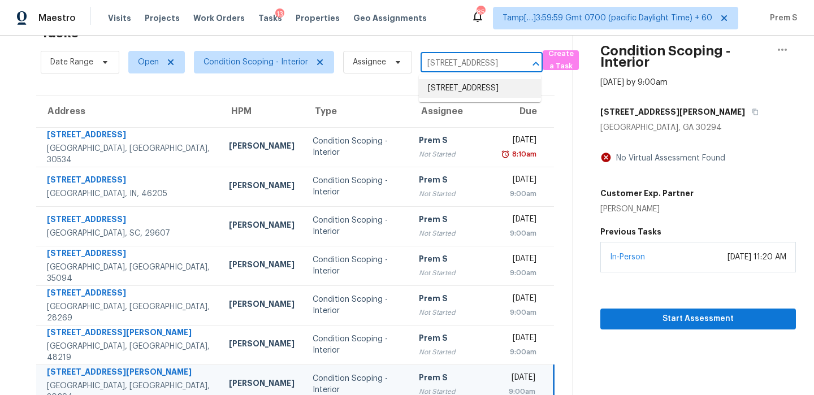
click at [464, 97] on li "4065 S Electron, Mesa, AZ 85212" at bounding box center [480, 88] width 122 height 19
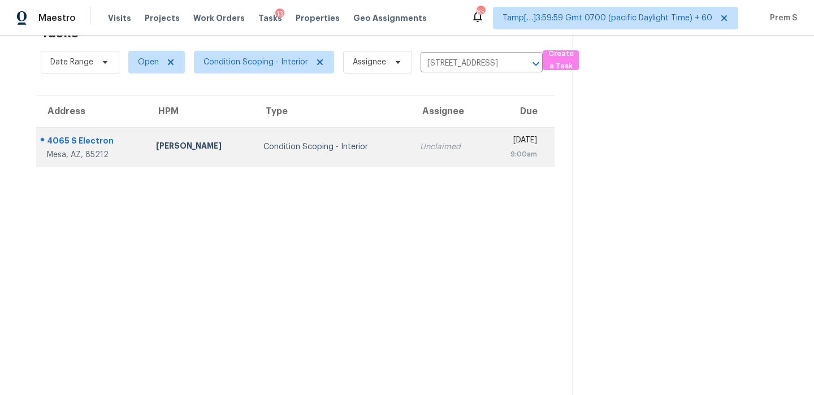
click at [496, 149] on div "9:00am" at bounding box center [516, 154] width 41 height 11
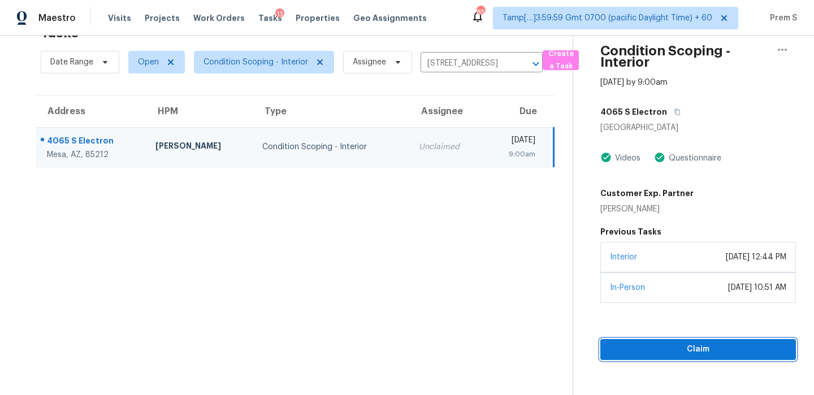
click at [636, 358] on button "Claim" at bounding box center [698, 349] width 196 height 21
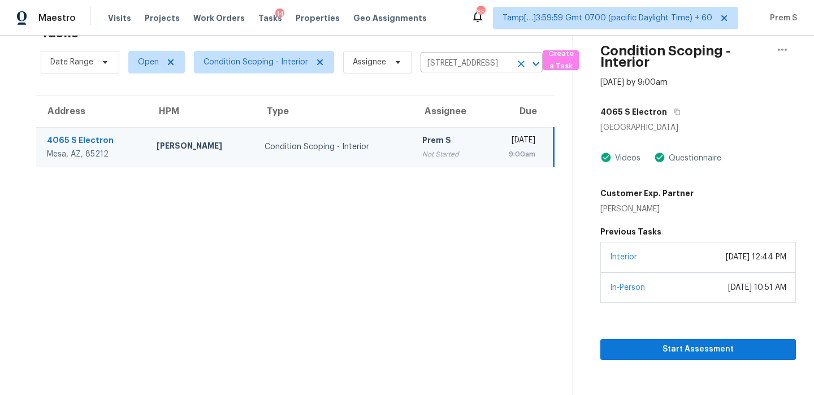
click at [518, 62] on icon "Clear" at bounding box center [521, 63] width 7 height 7
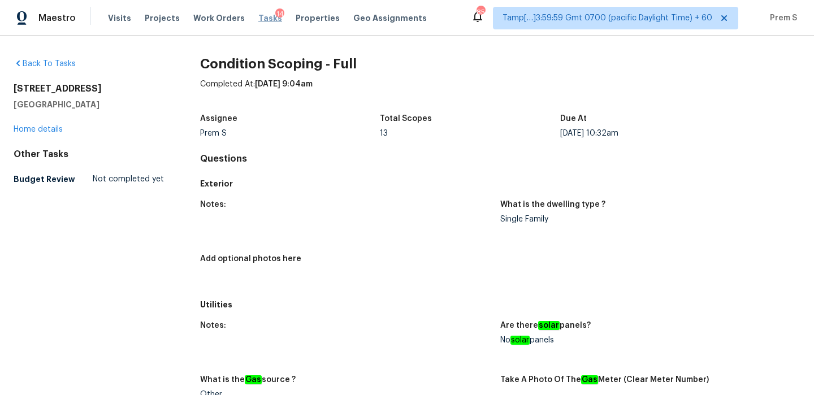
click at [261, 17] on span "Tasks" at bounding box center [270, 18] width 24 height 8
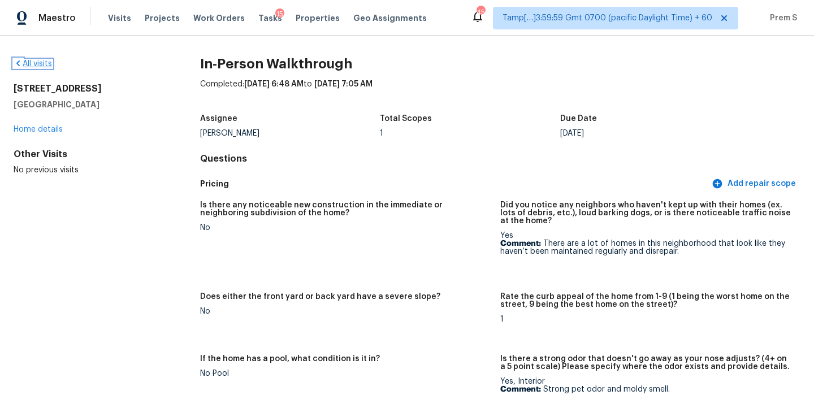
click at [40, 66] on link "All visits" at bounding box center [33, 64] width 38 height 8
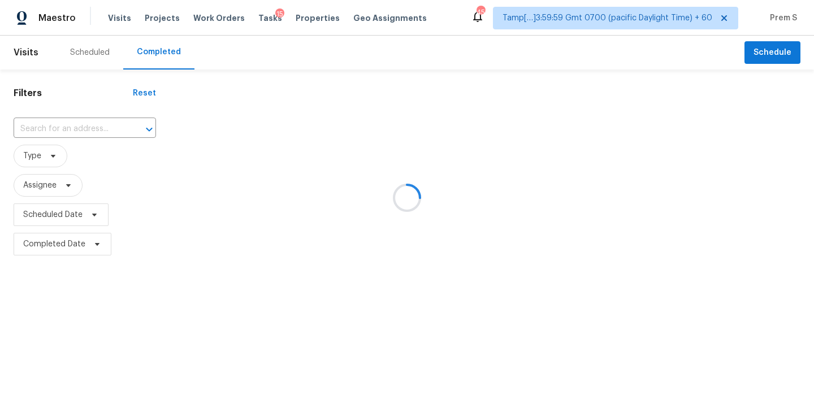
click at [35, 114] on div at bounding box center [407, 197] width 814 height 395
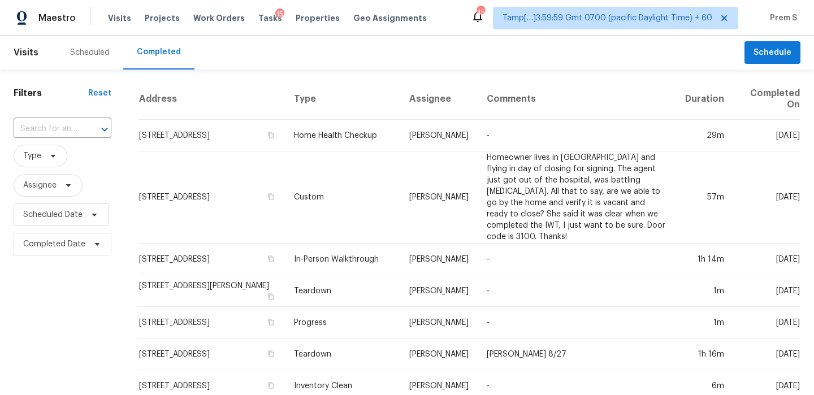
click at [57, 128] on input "text" at bounding box center [47, 129] width 66 height 18
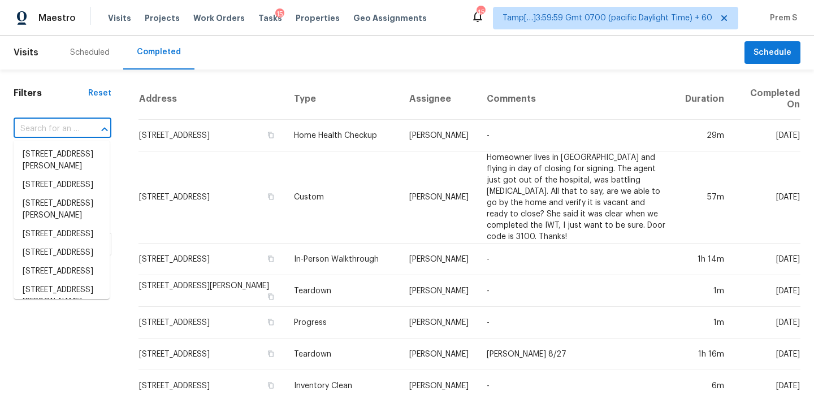
paste input "[STREET_ADDRESS]"
type input "[STREET_ADDRESS]"
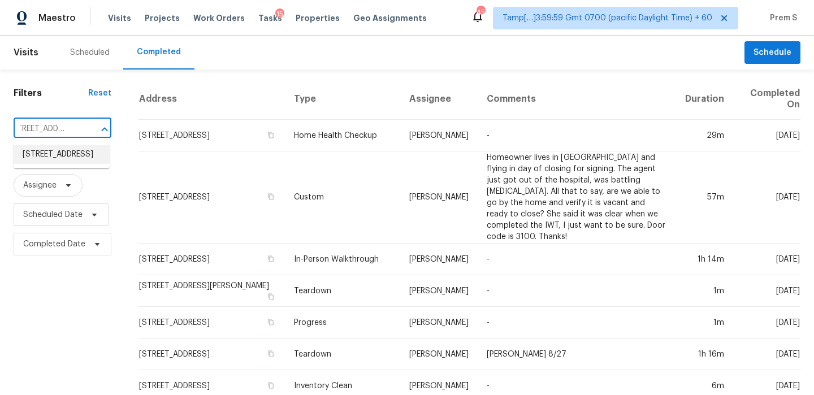
click at [59, 163] on li "[STREET_ADDRESS]" at bounding box center [62, 154] width 96 height 19
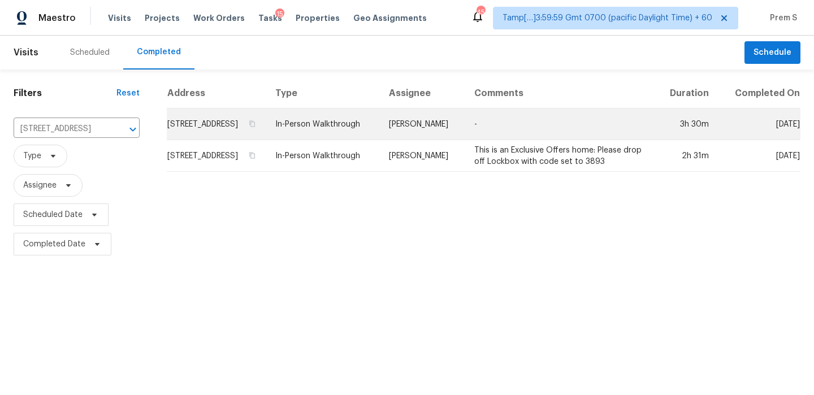
click at [242, 132] on td "[STREET_ADDRESS]" at bounding box center [216, 125] width 99 height 32
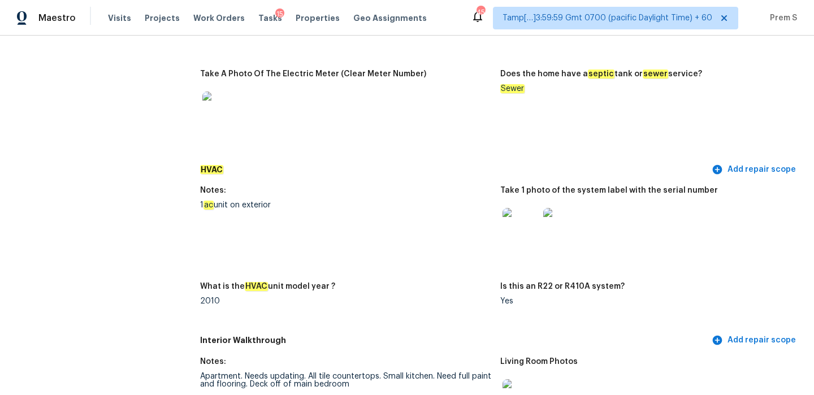
scroll to position [956, 0]
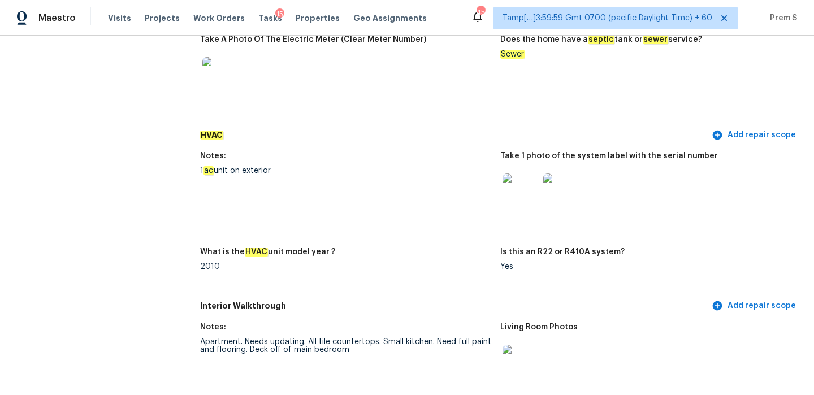
click at [522, 197] on img at bounding box center [520, 192] width 36 height 36
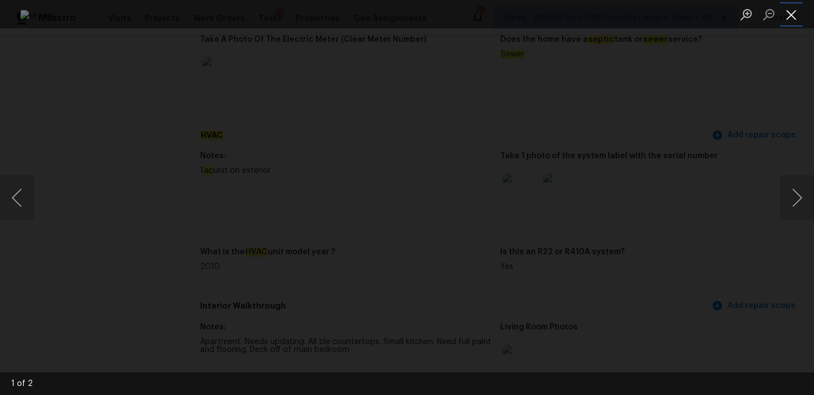
click at [790, 10] on button "Close lightbox" at bounding box center [791, 15] width 23 height 20
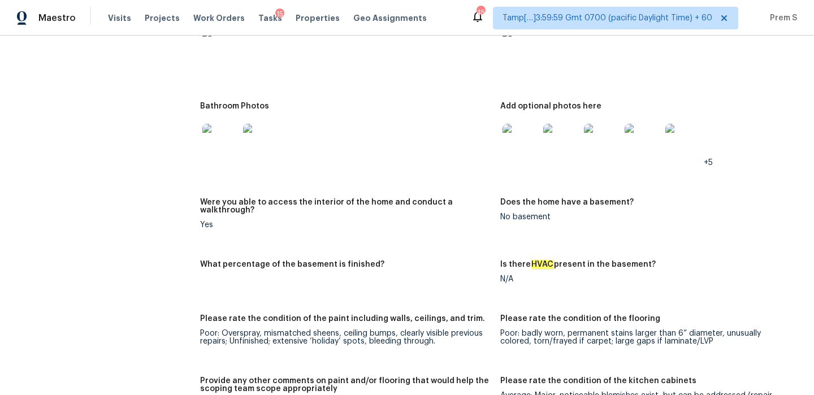
scroll to position [880, 0]
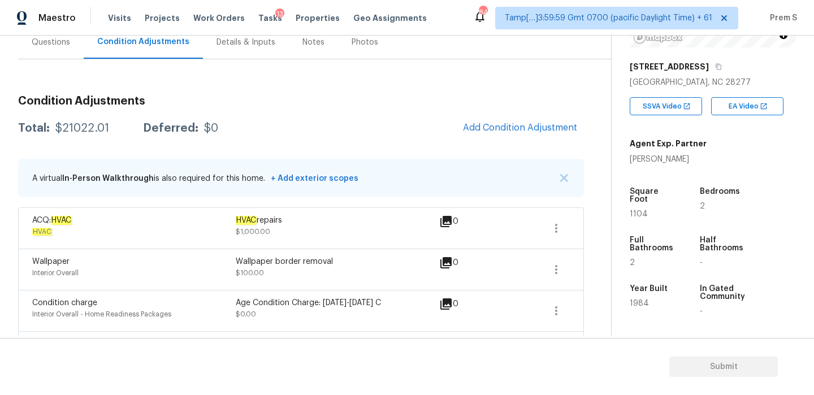
scroll to position [111, 0]
click at [36, 45] on div "Questions" at bounding box center [51, 42] width 38 height 11
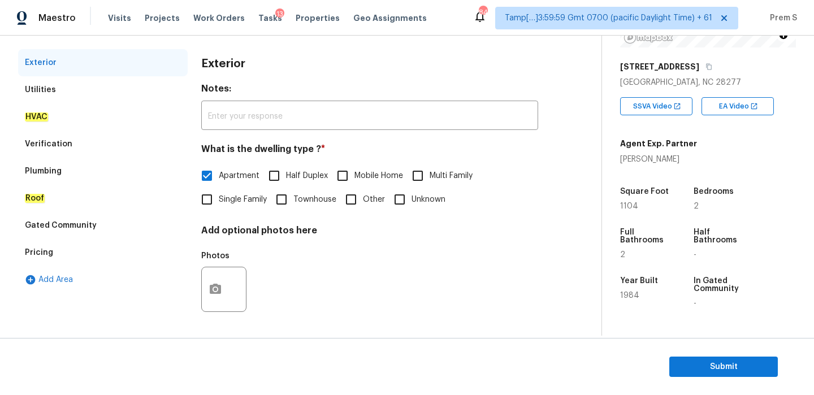
scroll to position [39, 0]
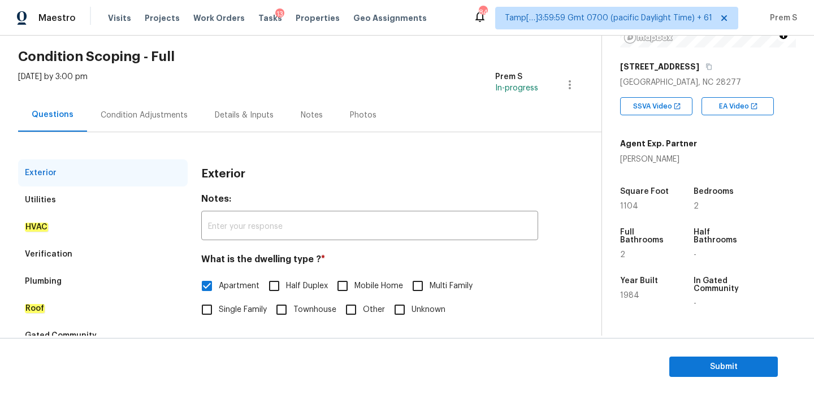
click at [145, 110] on div "Condition Adjustments" at bounding box center [144, 115] width 87 height 11
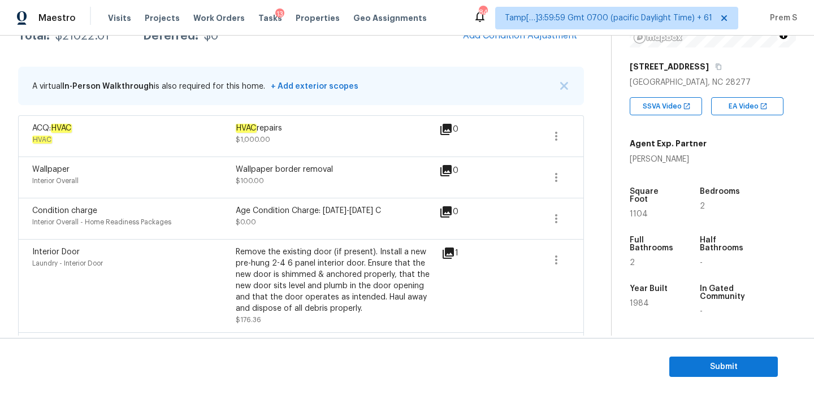
scroll to position [294, 0]
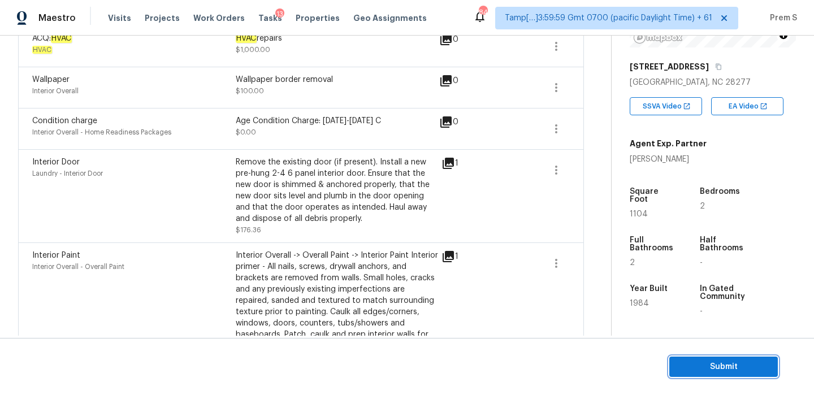
click at [723, 370] on span "Submit" at bounding box center [723, 367] width 90 height 14
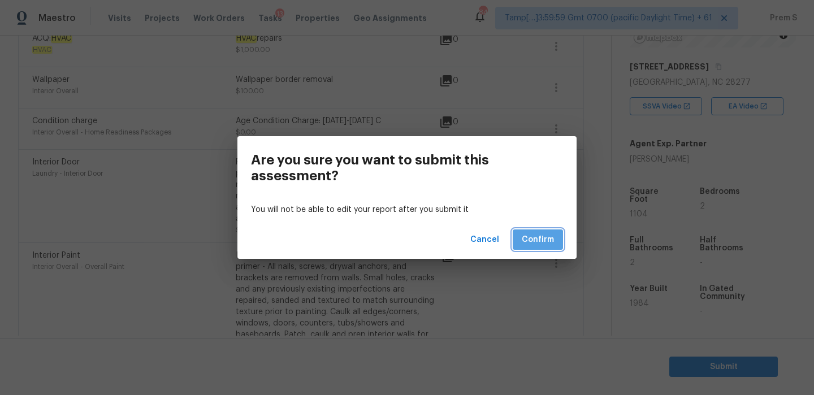
click at [544, 244] on span "Confirm" at bounding box center [538, 240] width 32 height 14
